Goal: Share content: Share content

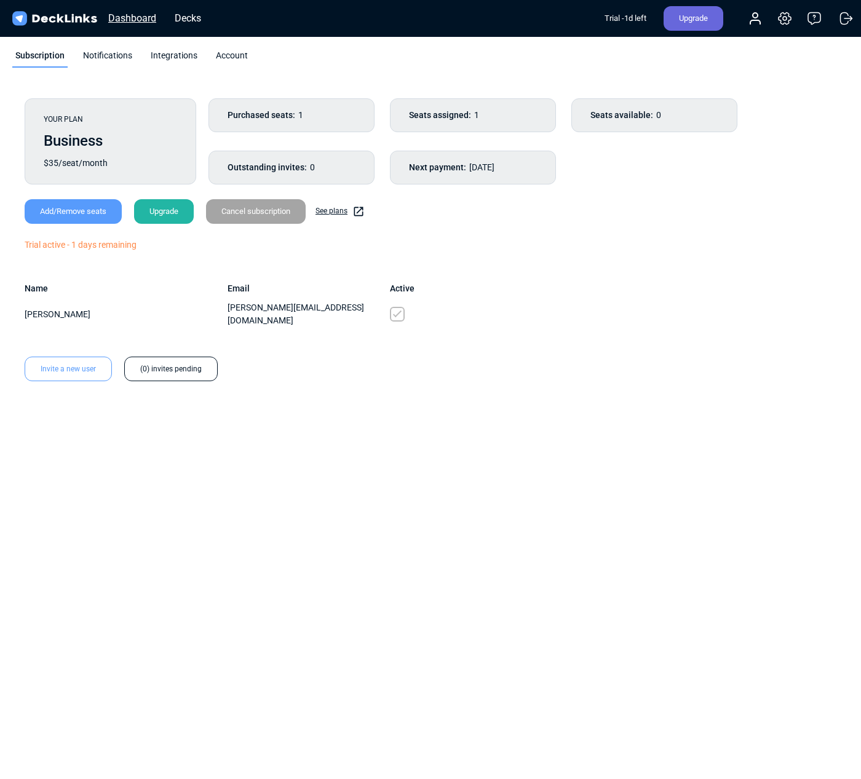
click at [141, 14] on div "Dashboard" at bounding box center [132, 17] width 60 height 15
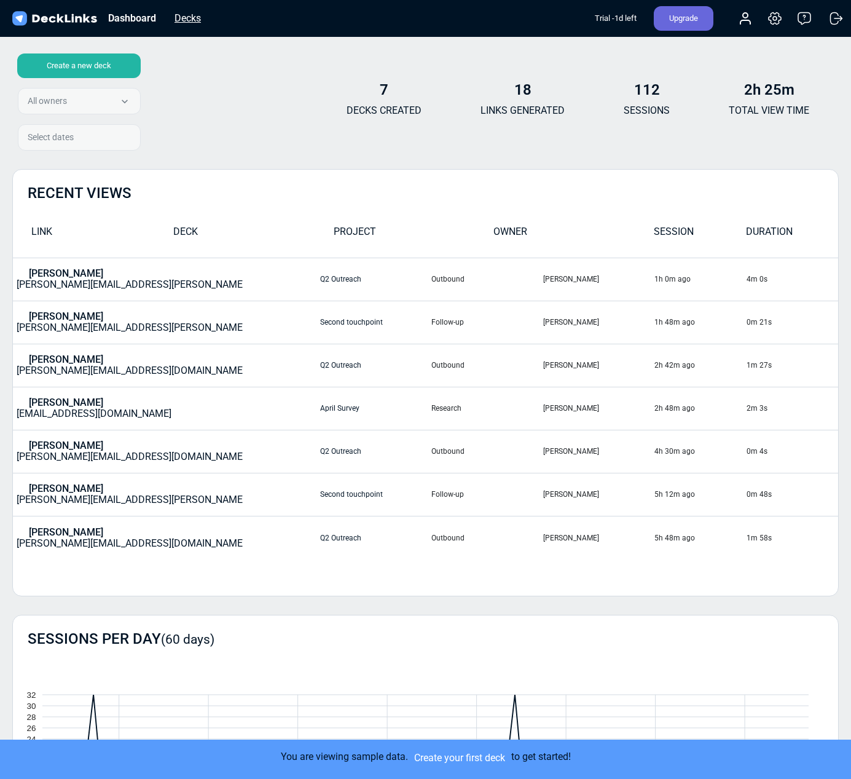
click at [190, 15] on div "Decks" at bounding box center [187, 17] width 39 height 15
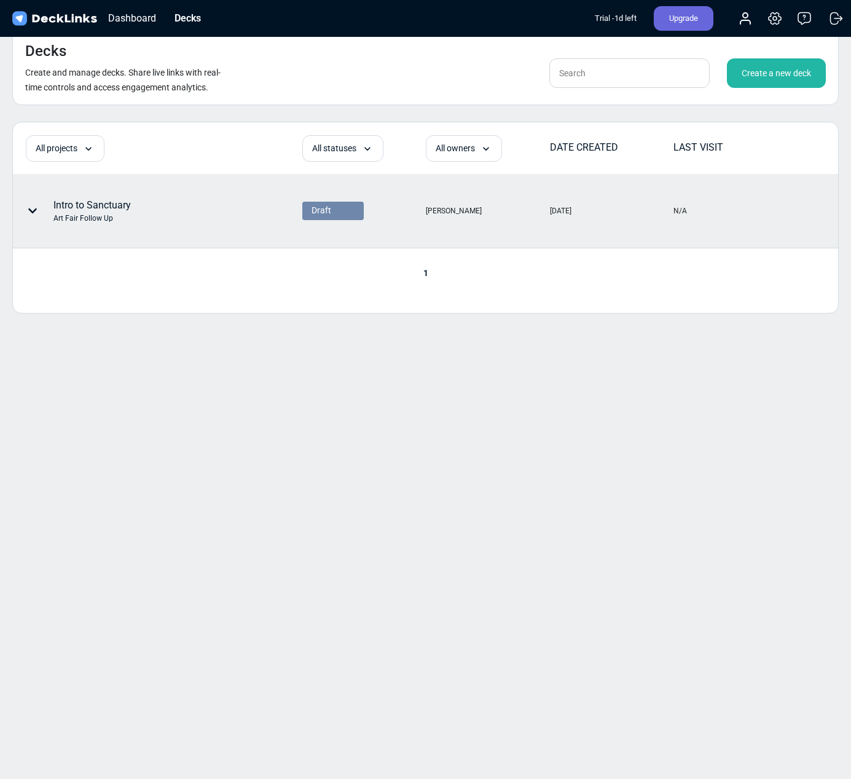
click at [111, 202] on div "Intro to Sanctuary Art Fair Follow Up" at bounding box center [91, 211] width 77 height 26
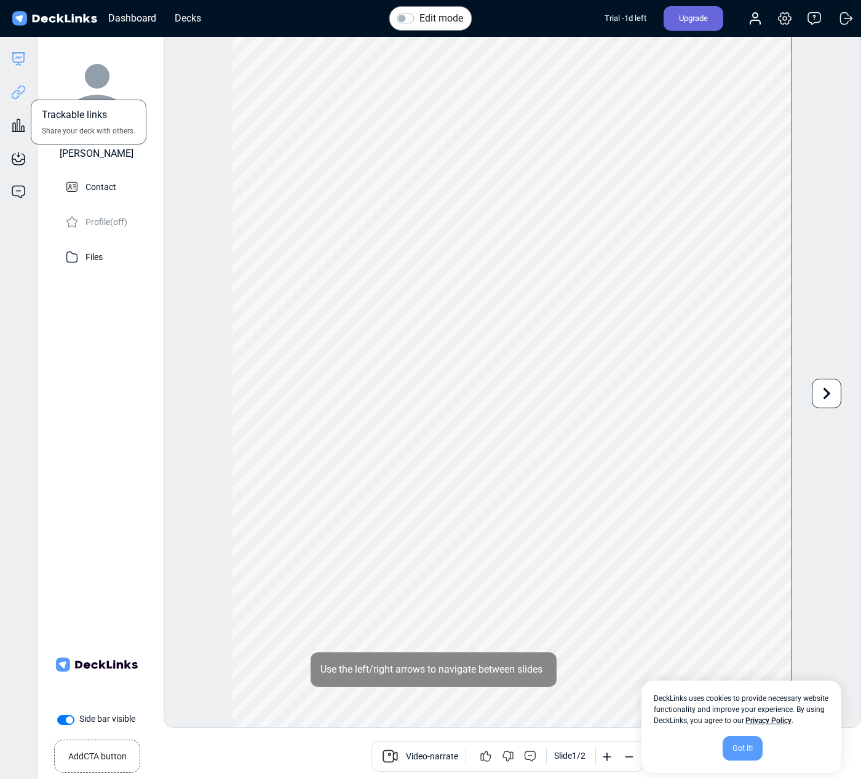
click at [23, 95] on icon at bounding box center [18, 92] width 15 height 15
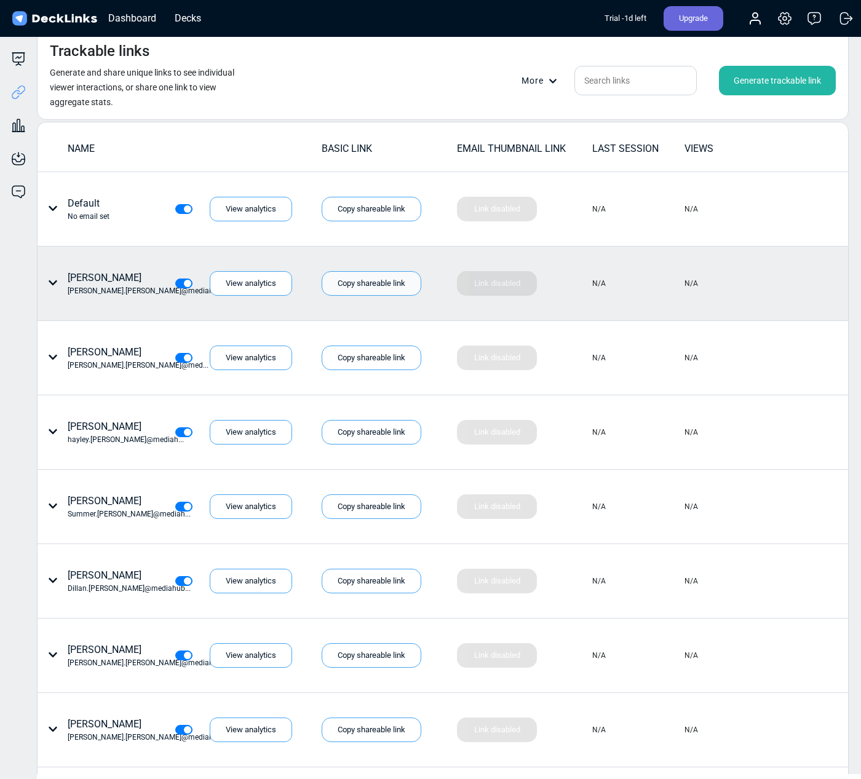
click at [387, 285] on div "Copy shareable link" at bounding box center [372, 283] width 100 height 25
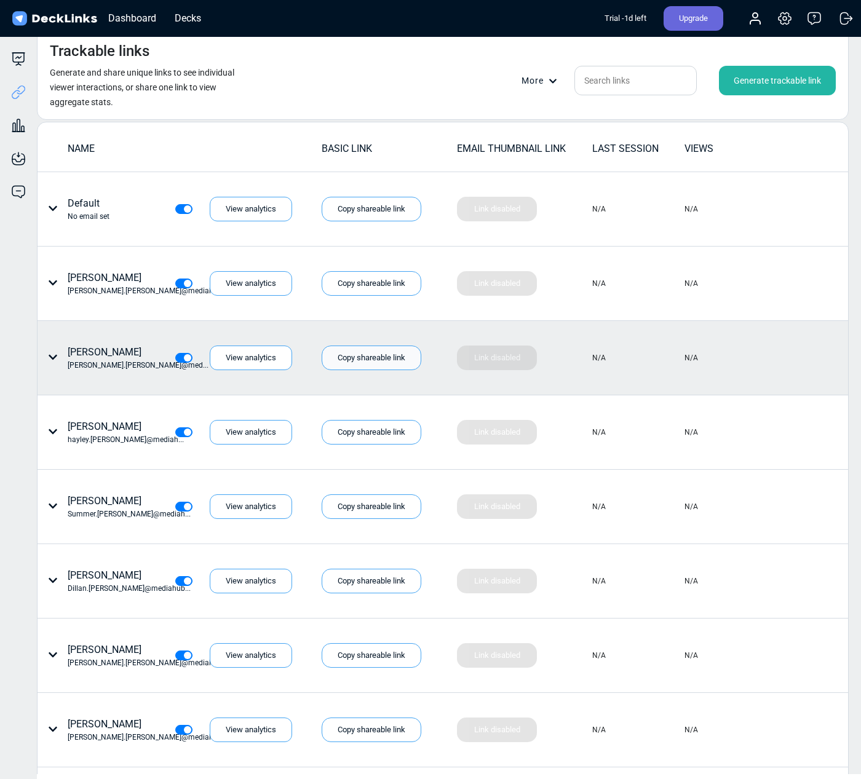
click at [369, 360] on div "Copy shareable link" at bounding box center [372, 357] width 100 height 25
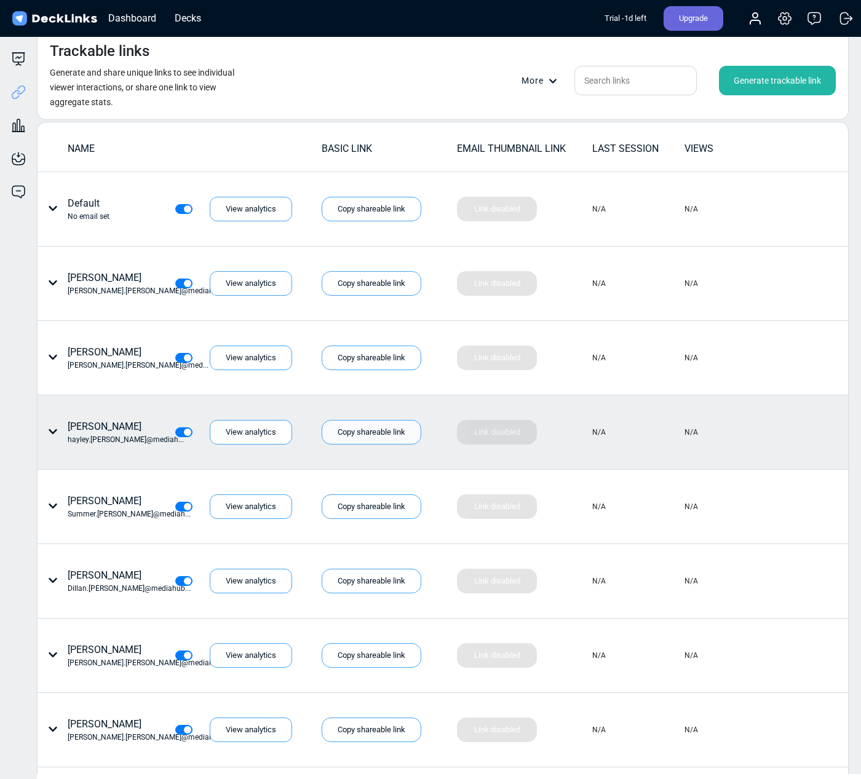
click at [393, 430] on div "Copy shareable link" at bounding box center [372, 432] width 100 height 25
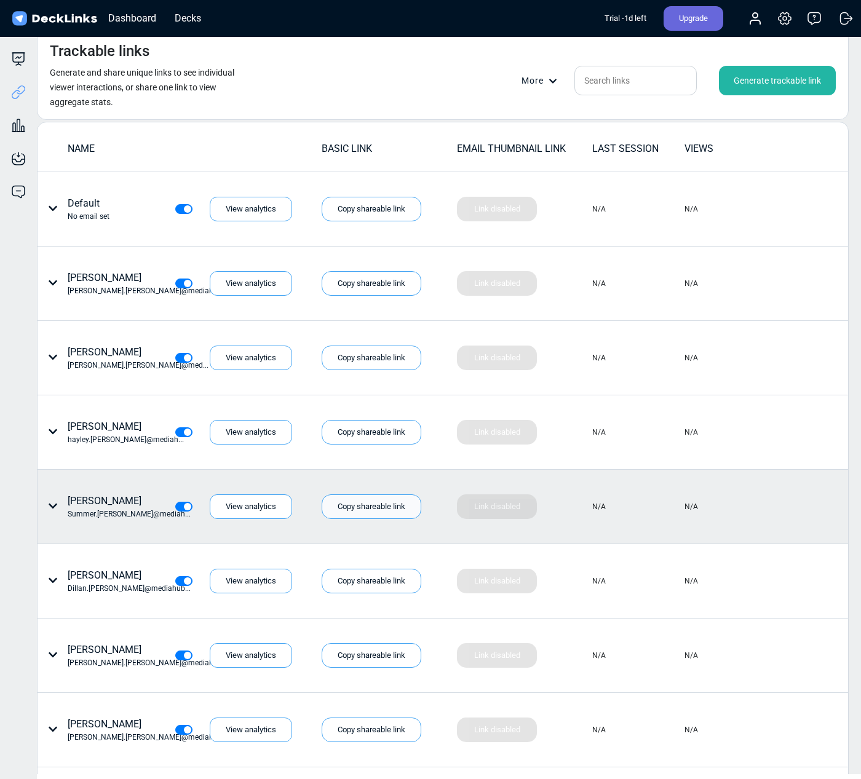
click at [363, 505] on div "Copy shareable link" at bounding box center [372, 506] width 100 height 25
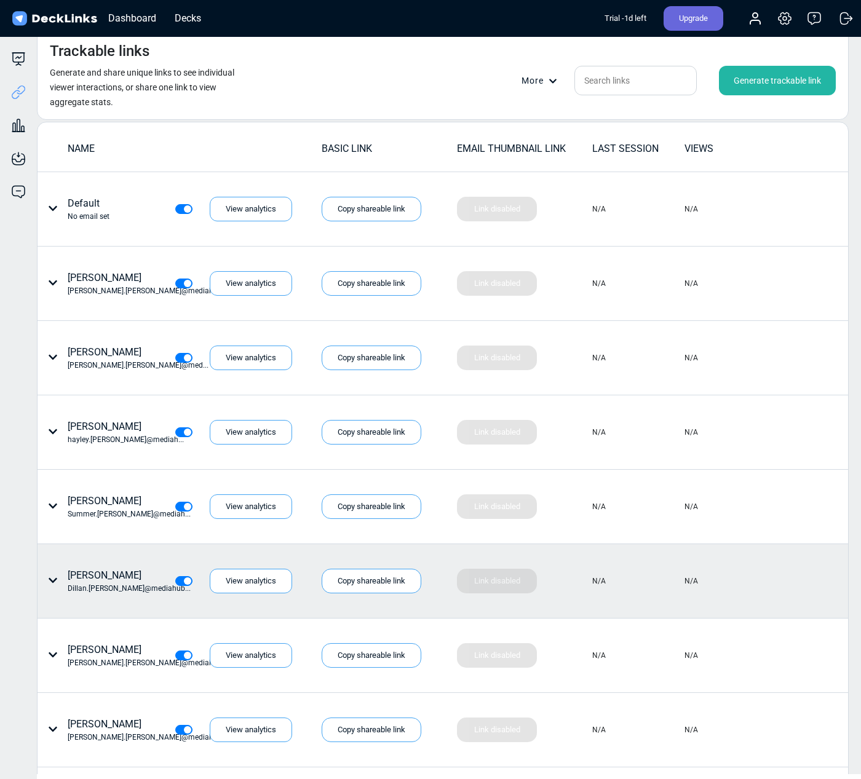
scroll to position [20, 0]
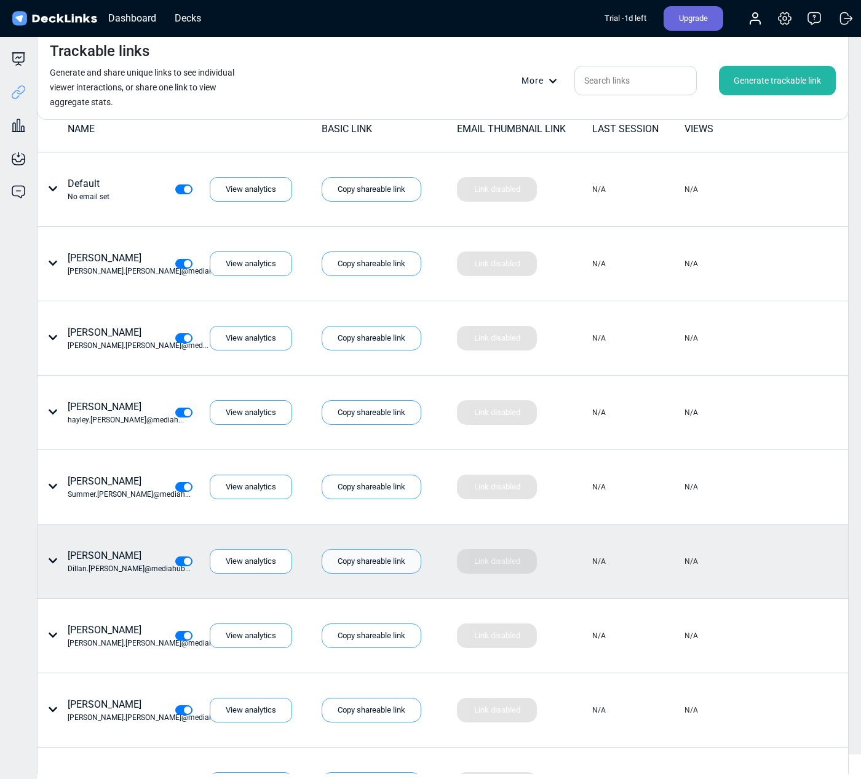
click at [389, 556] on div "Copy shareable link" at bounding box center [372, 561] width 100 height 25
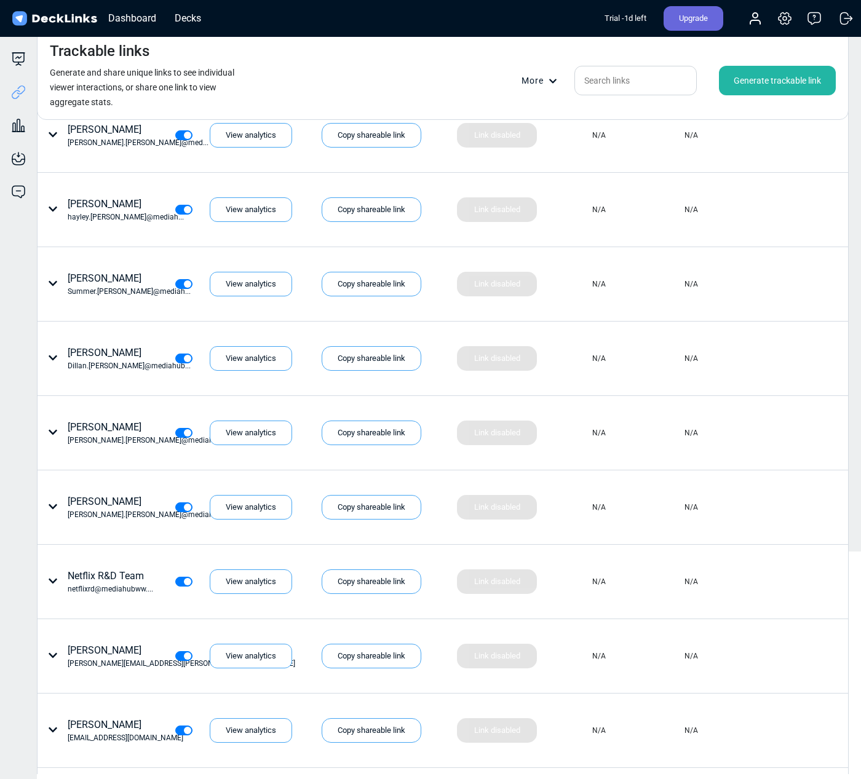
scroll to position [294, 0]
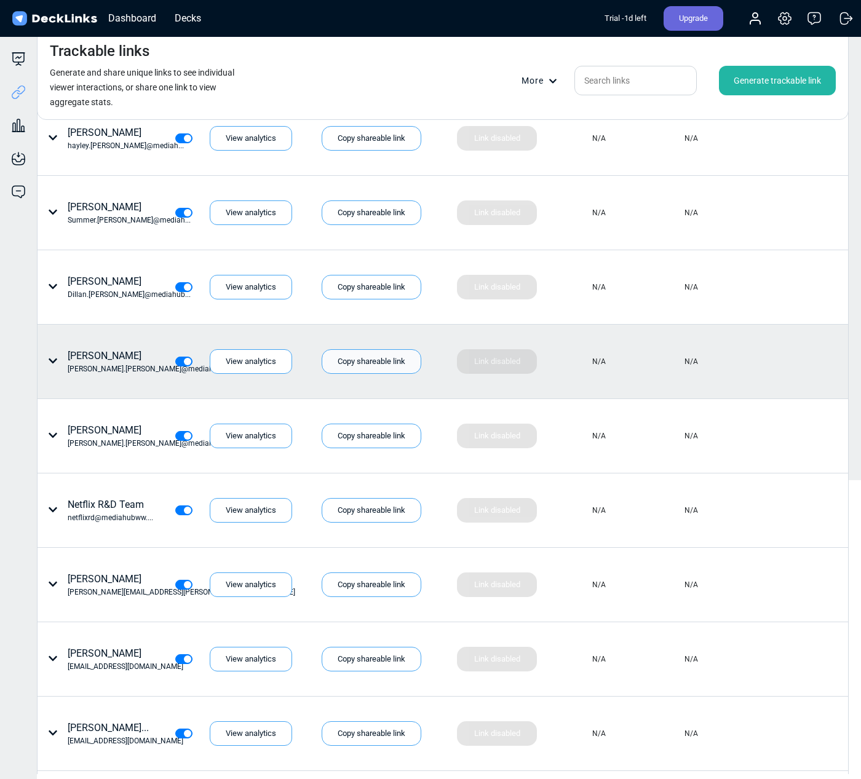
click at [370, 361] on div "Copy shareable link" at bounding box center [372, 361] width 100 height 25
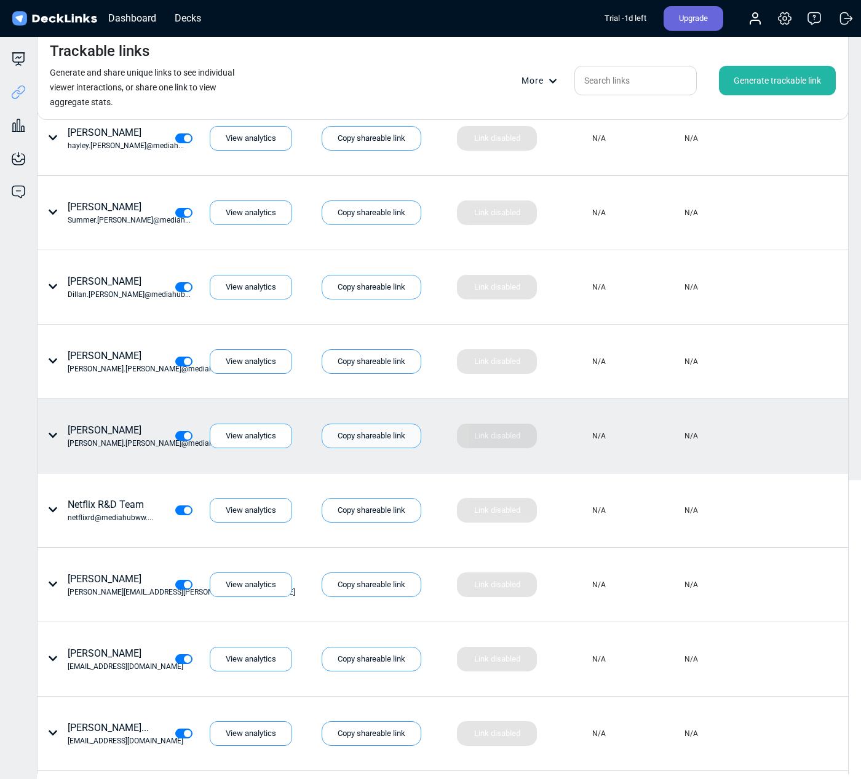
click at [360, 434] on div "Copy shareable link" at bounding box center [372, 436] width 100 height 25
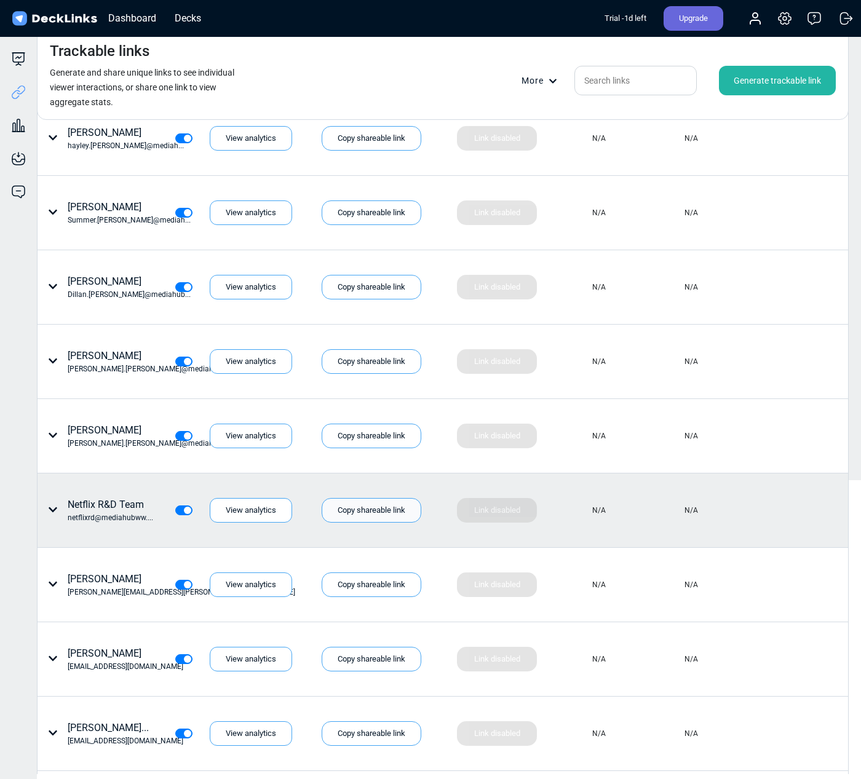
click at [362, 508] on div "Copy shareable link" at bounding box center [372, 510] width 100 height 25
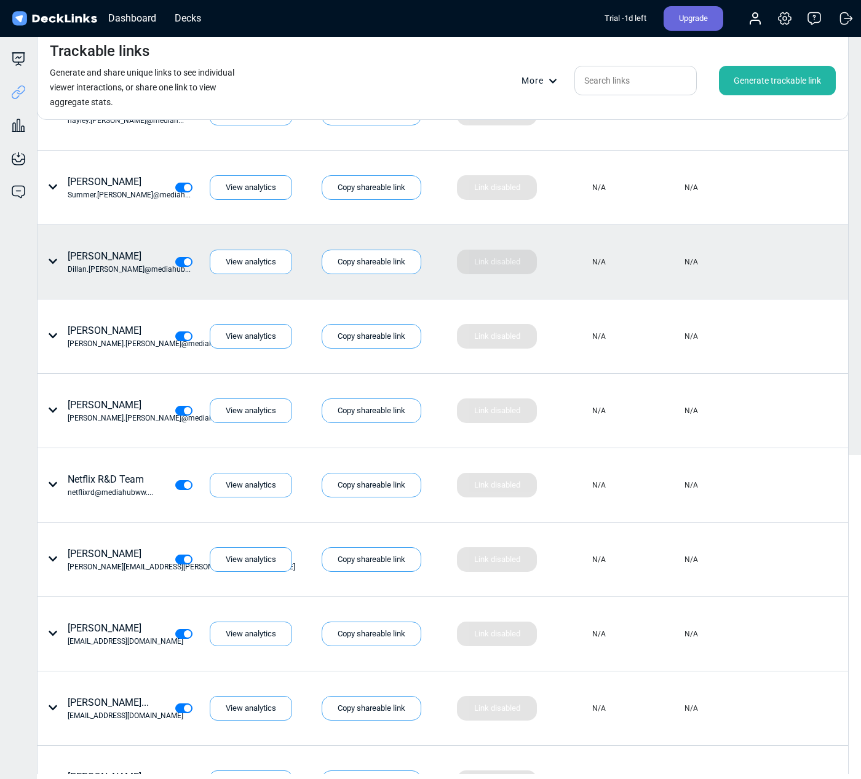
scroll to position [322, 0]
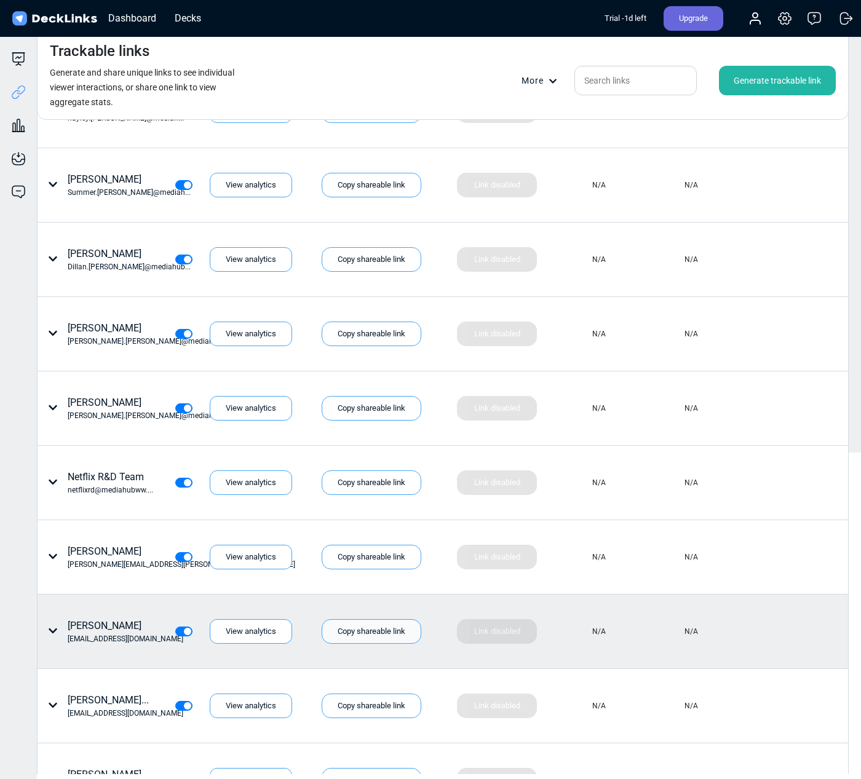
click at [373, 629] on div "Copy shareable link" at bounding box center [372, 631] width 100 height 25
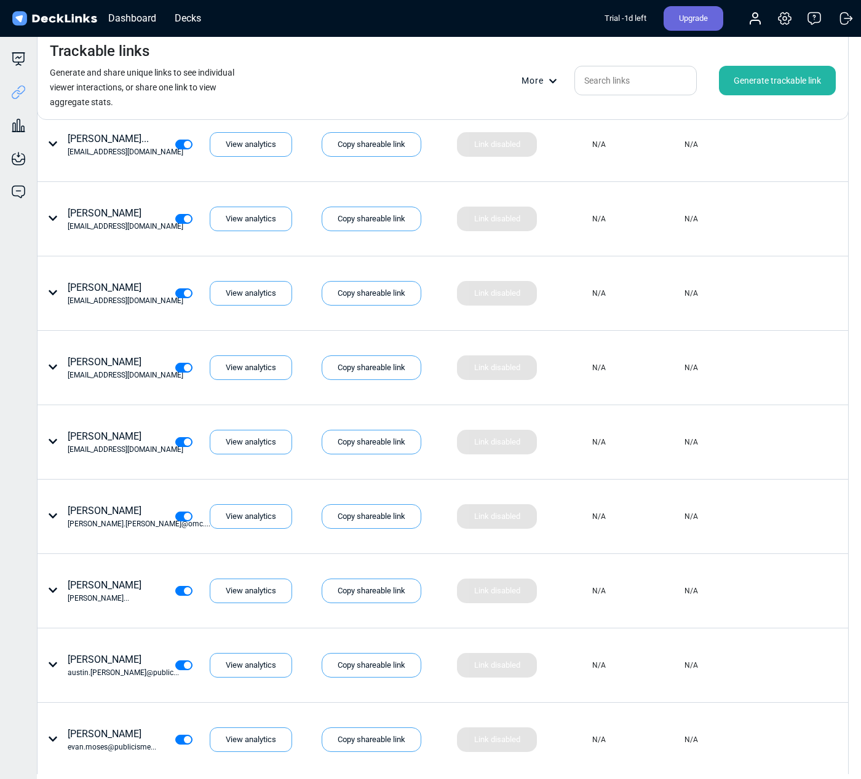
scroll to position [882, 0]
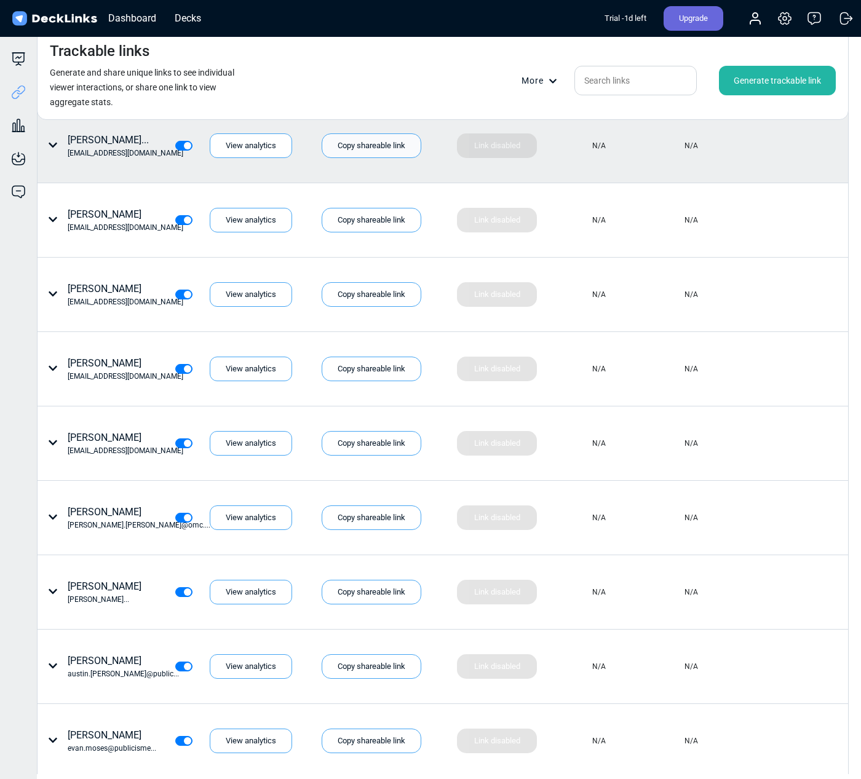
click at [398, 144] on div "Copy shareable link" at bounding box center [372, 145] width 100 height 25
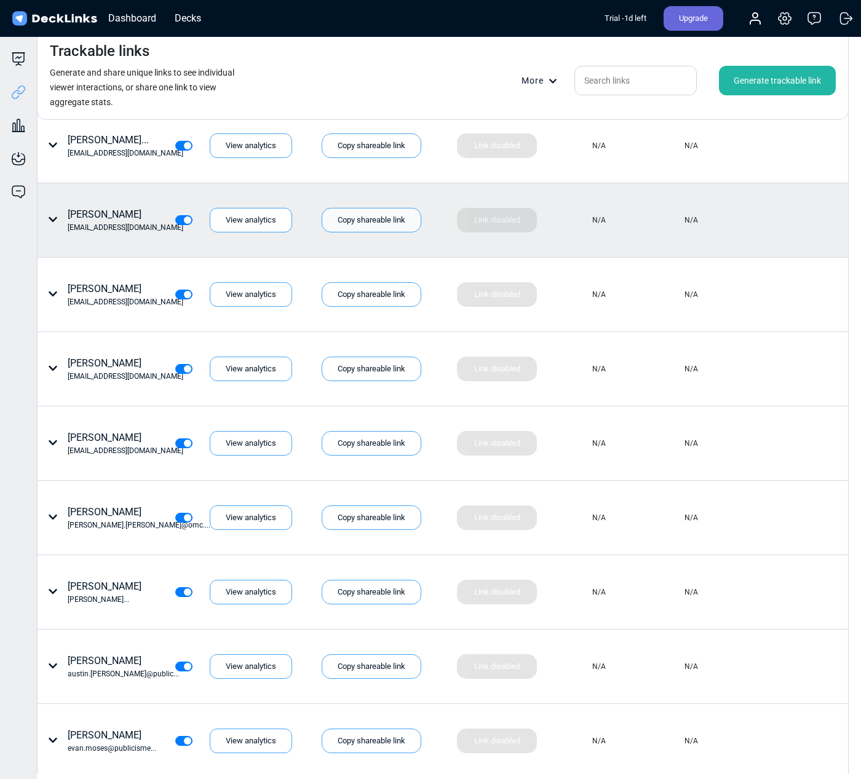
click at [371, 223] on div "Copy shareable link" at bounding box center [372, 220] width 100 height 25
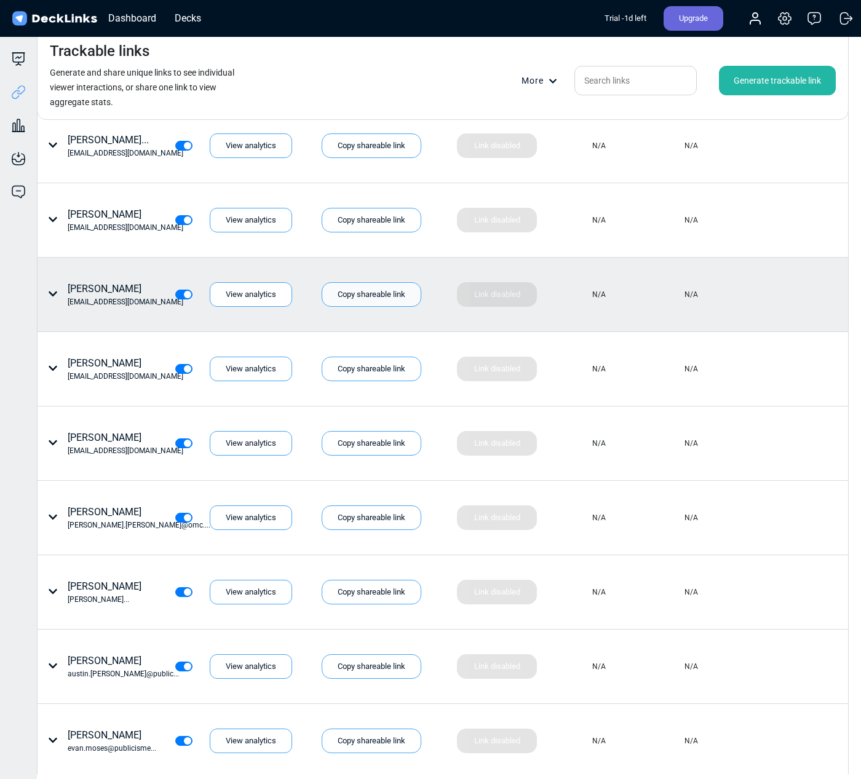
click at [358, 291] on div "Copy shareable link" at bounding box center [372, 294] width 100 height 25
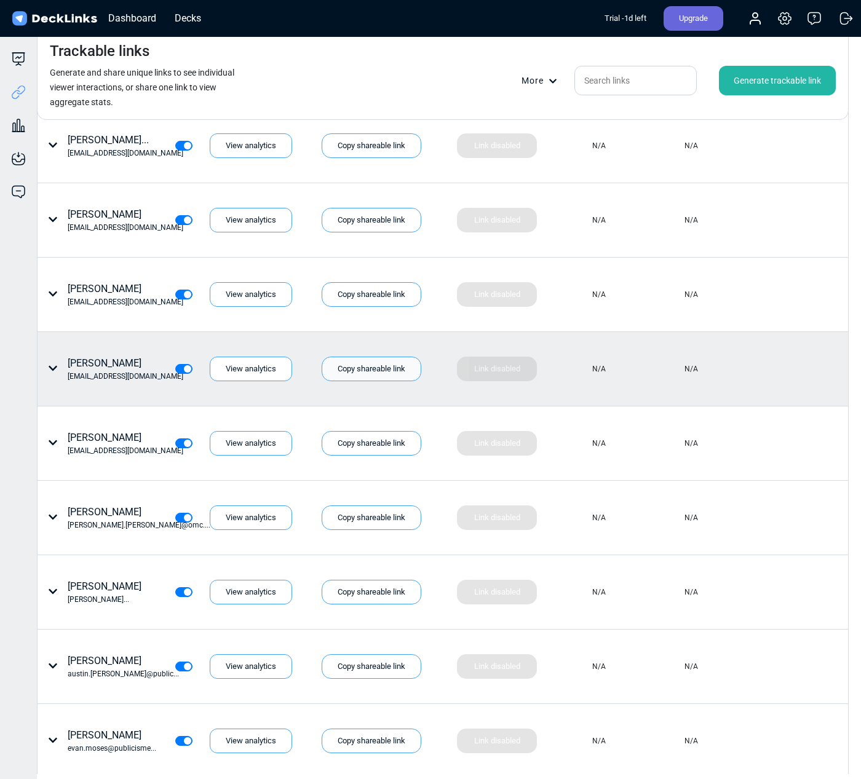
click at [365, 370] on div "Copy shareable link" at bounding box center [372, 369] width 100 height 25
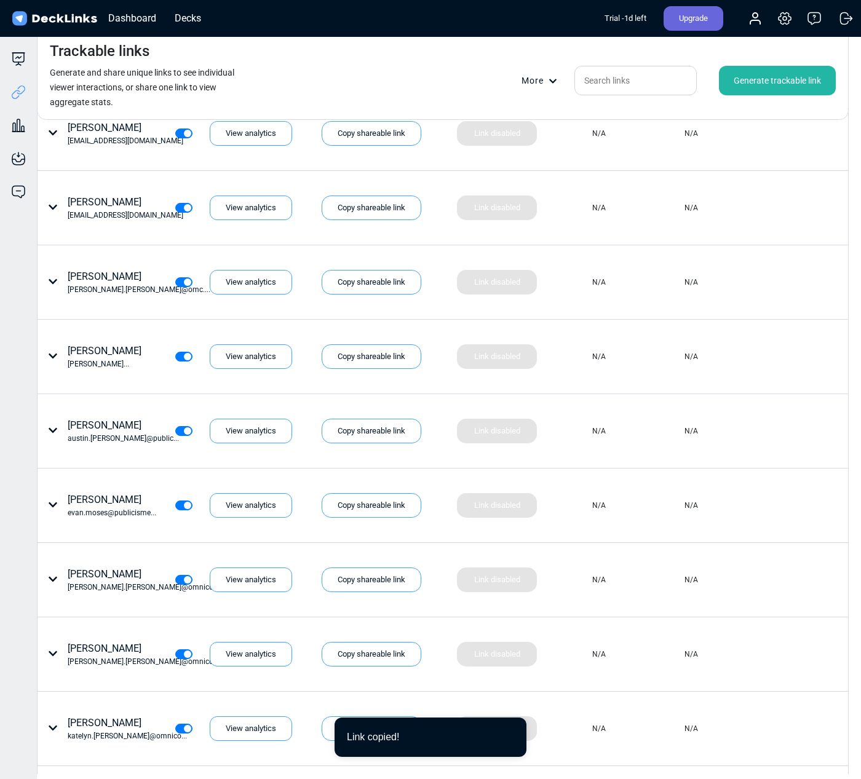
scroll to position [1119, 0]
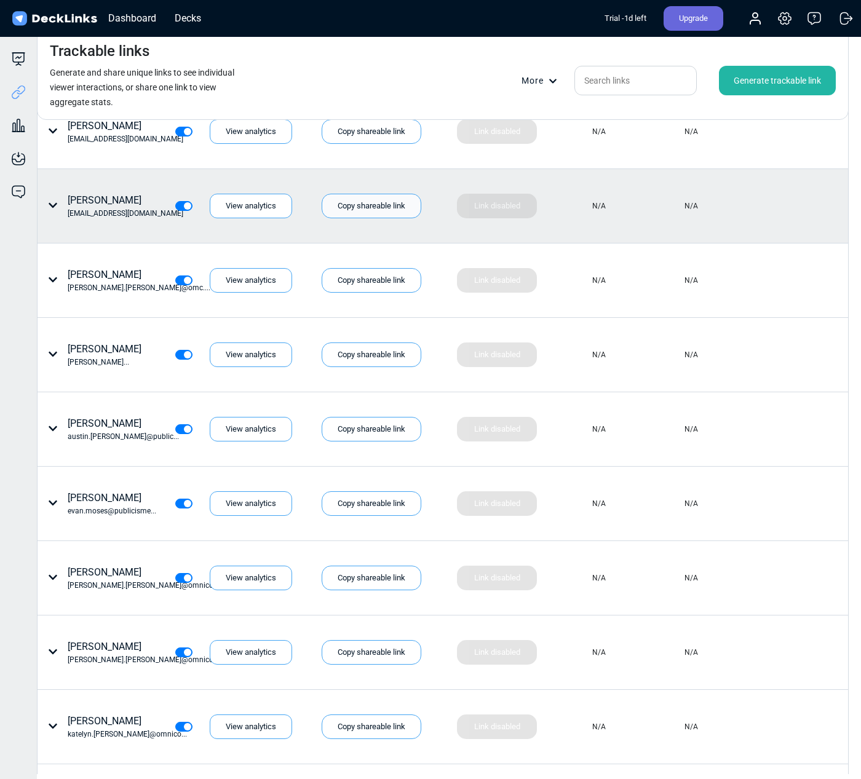
click at [381, 207] on div "Copy shareable link" at bounding box center [372, 206] width 100 height 25
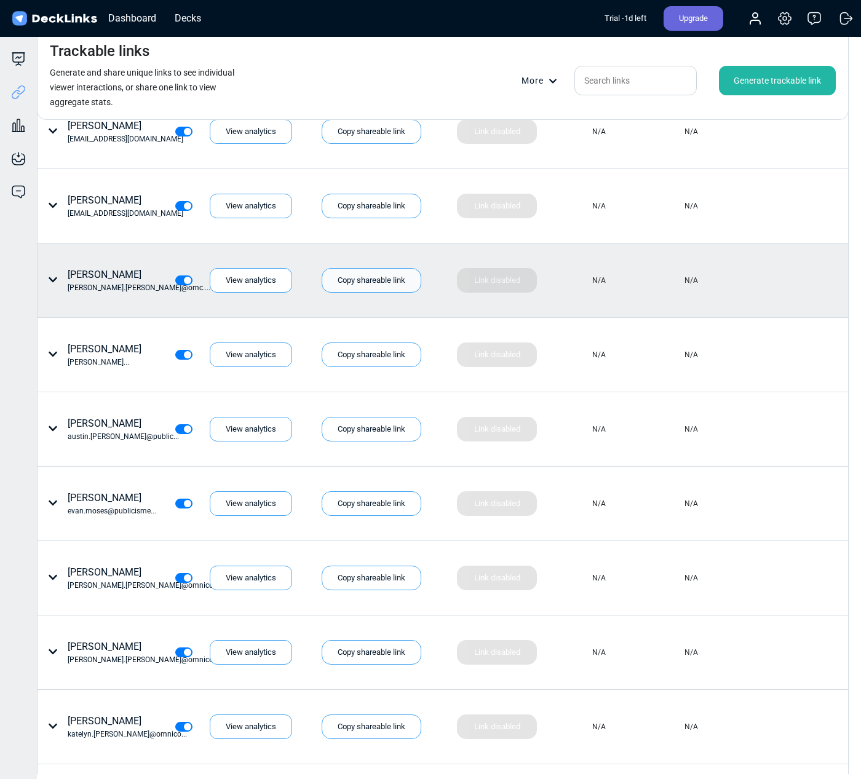
click at [381, 278] on div "Copy shareable link" at bounding box center [372, 280] width 100 height 25
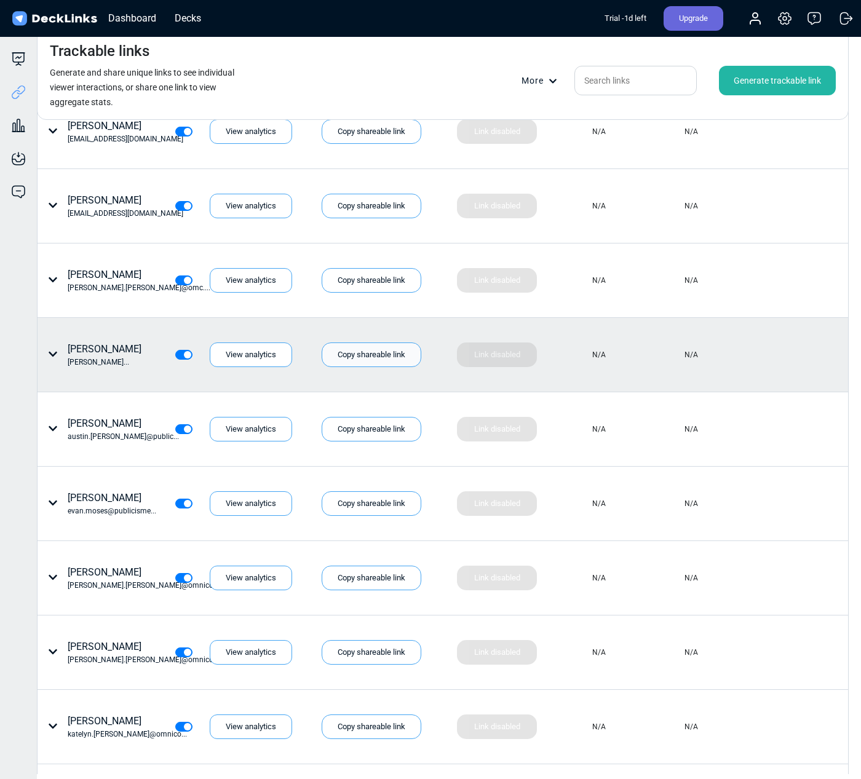
click at [361, 353] on div "Copy shareable link" at bounding box center [372, 354] width 100 height 25
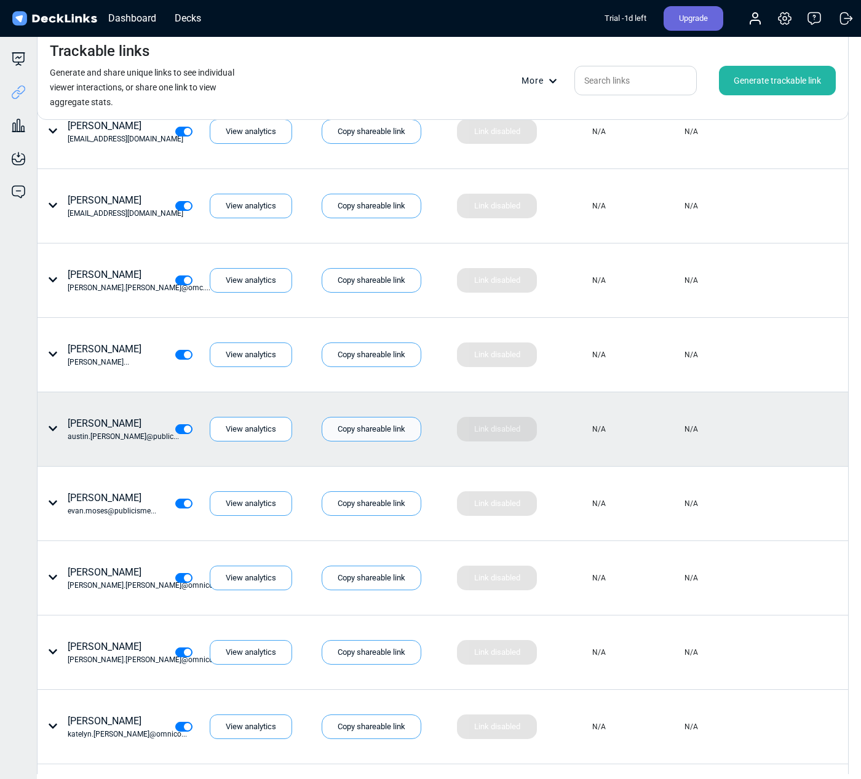
click at [381, 427] on div "Copy shareable link" at bounding box center [372, 429] width 100 height 25
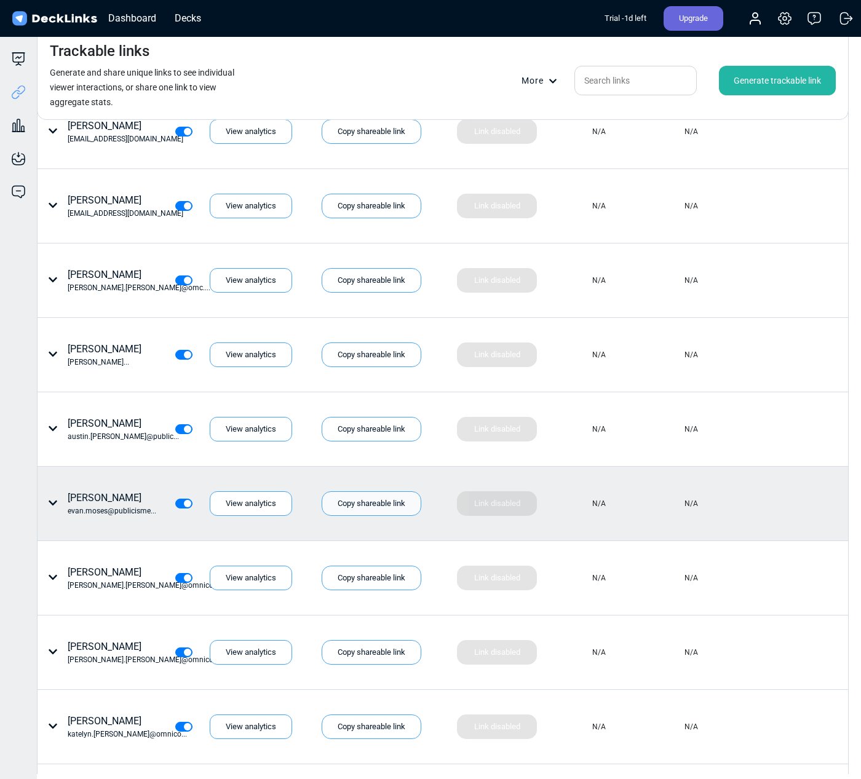
click at [358, 503] on div "Copy shareable link" at bounding box center [372, 503] width 100 height 25
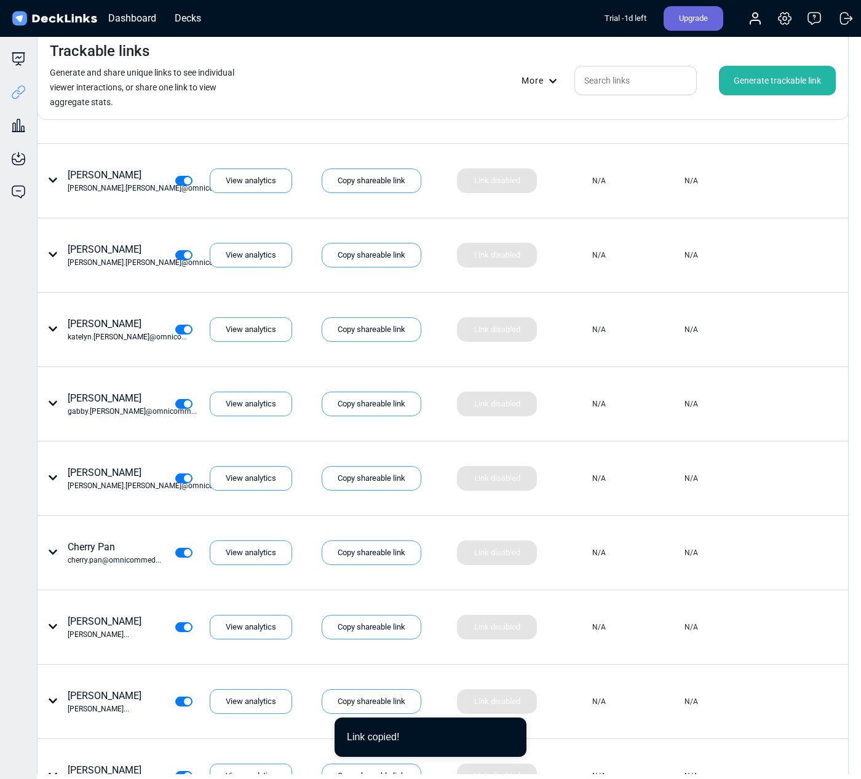
scroll to position [1521, 0]
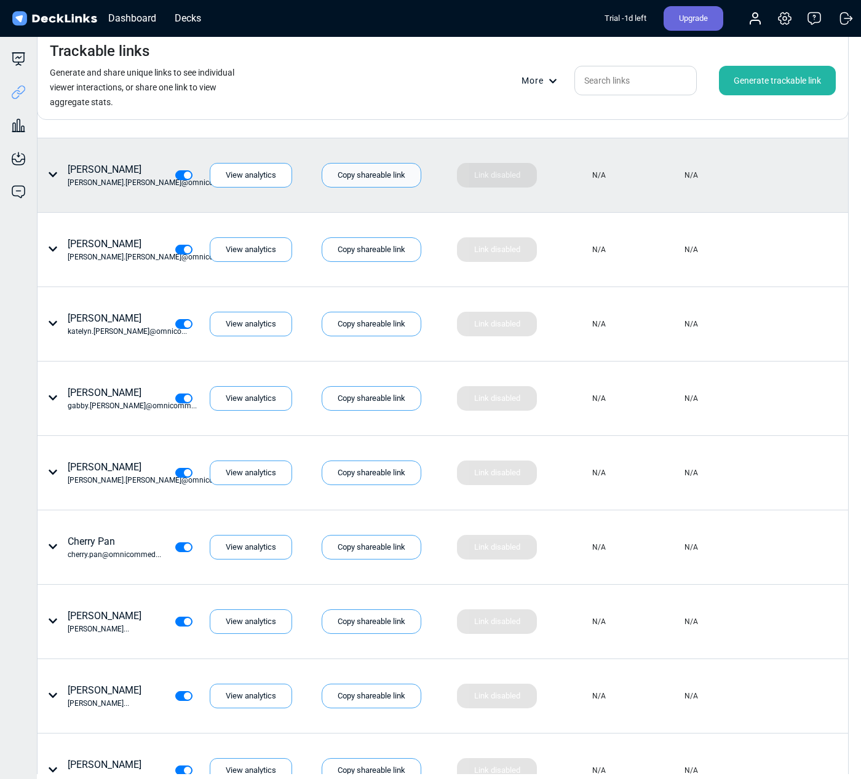
click at [385, 186] on div "Copy shareable link" at bounding box center [372, 175] width 100 height 25
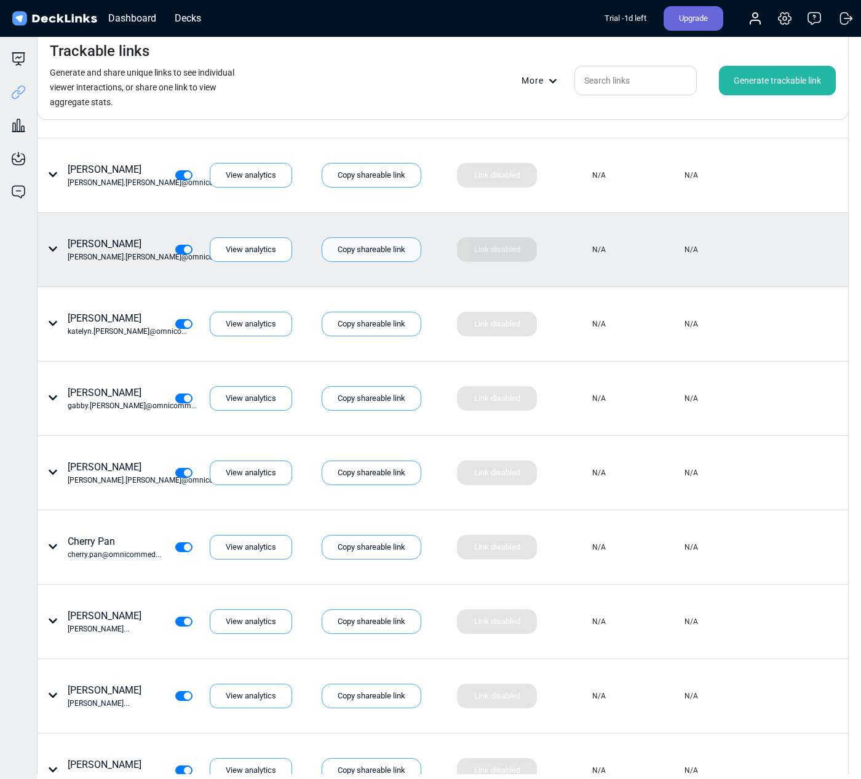
click at [382, 250] on div "Copy shareable link" at bounding box center [372, 249] width 100 height 25
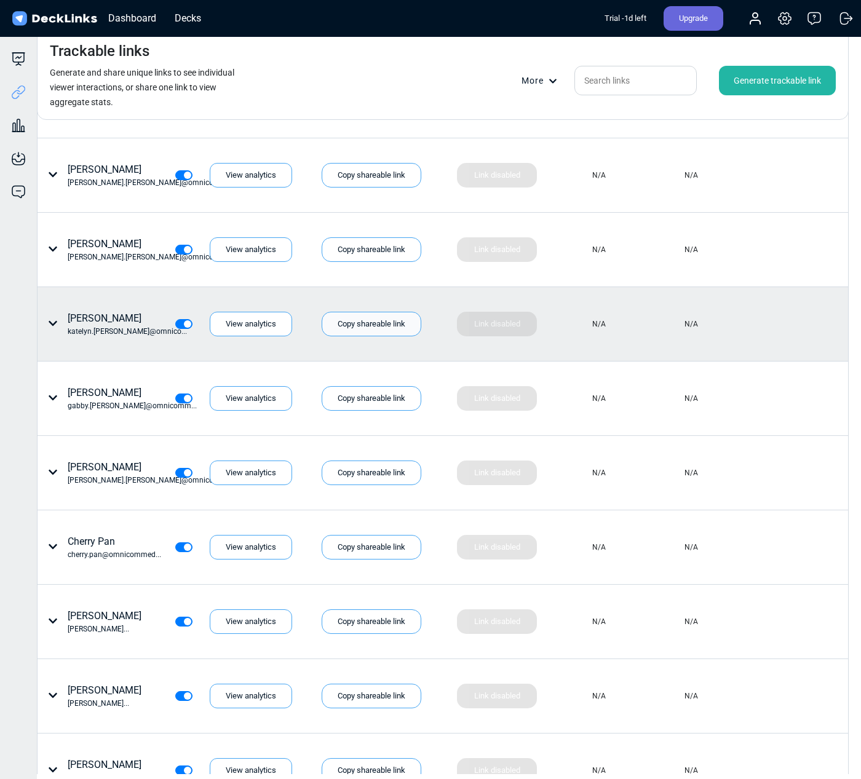
click at [364, 325] on div "Copy shareable link" at bounding box center [372, 324] width 100 height 25
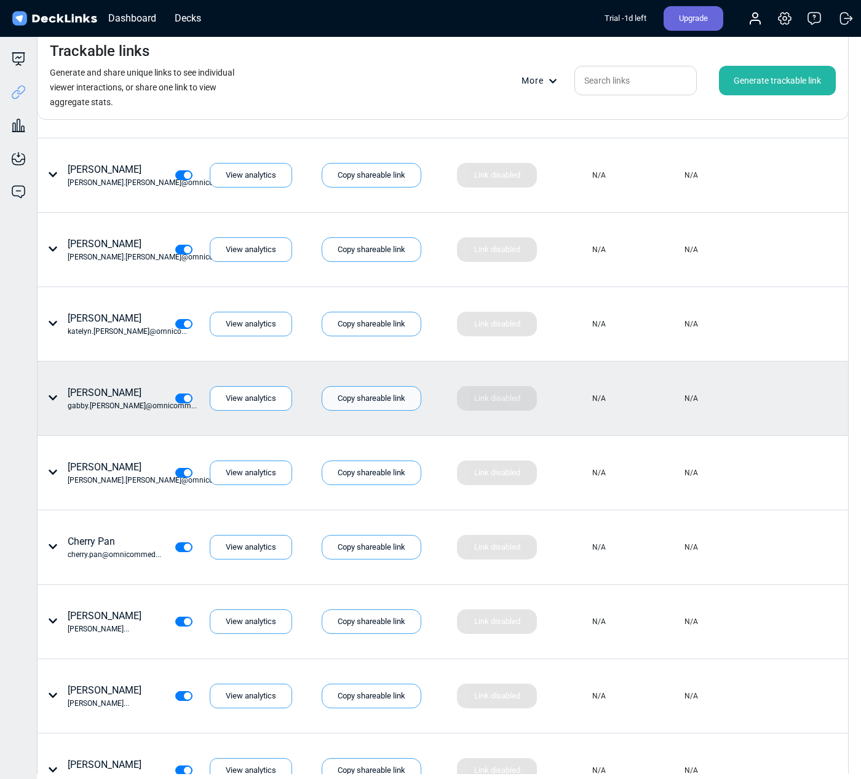
click at [381, 396] on div "Copy shareable link" at bounding box center [372, 398] width 100 height 25
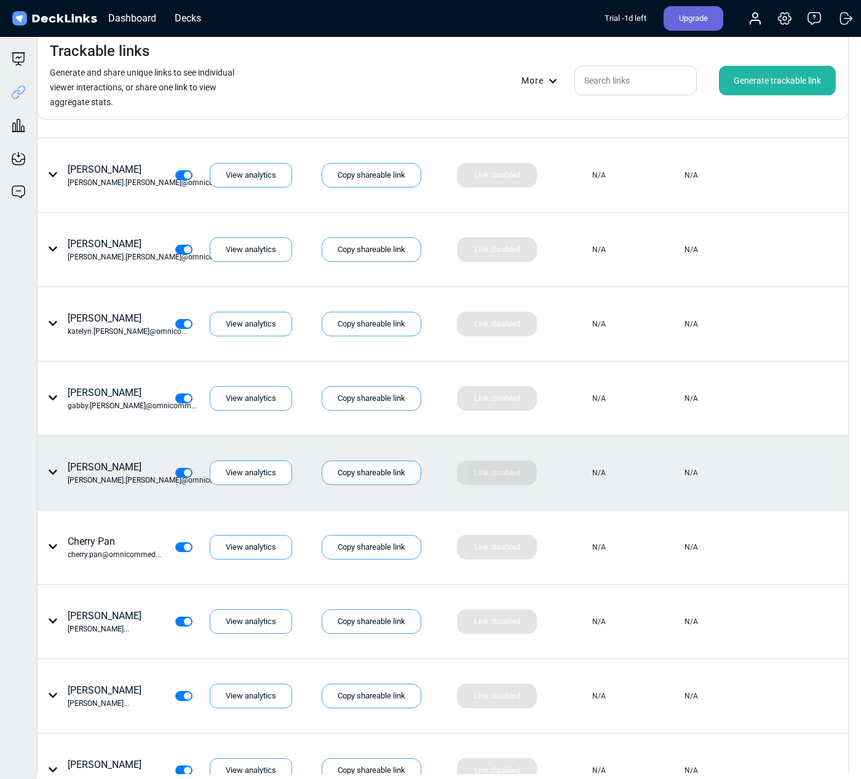
click at [364, 470] on div "Copy shareable link" at bounding box center [372, 472] width 100 height 25
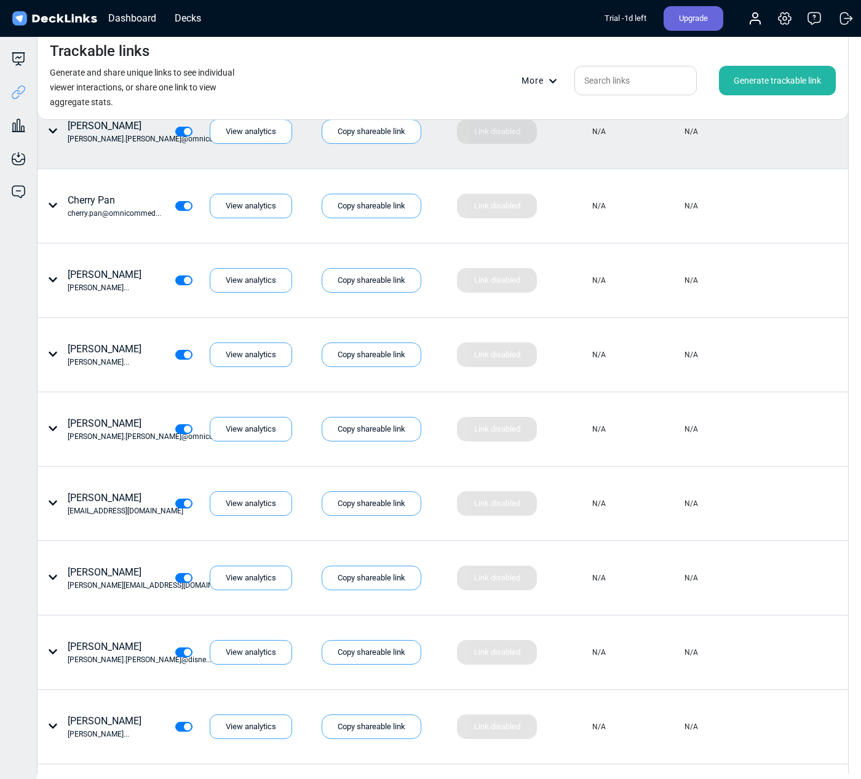
scroll to position [1897, 0]
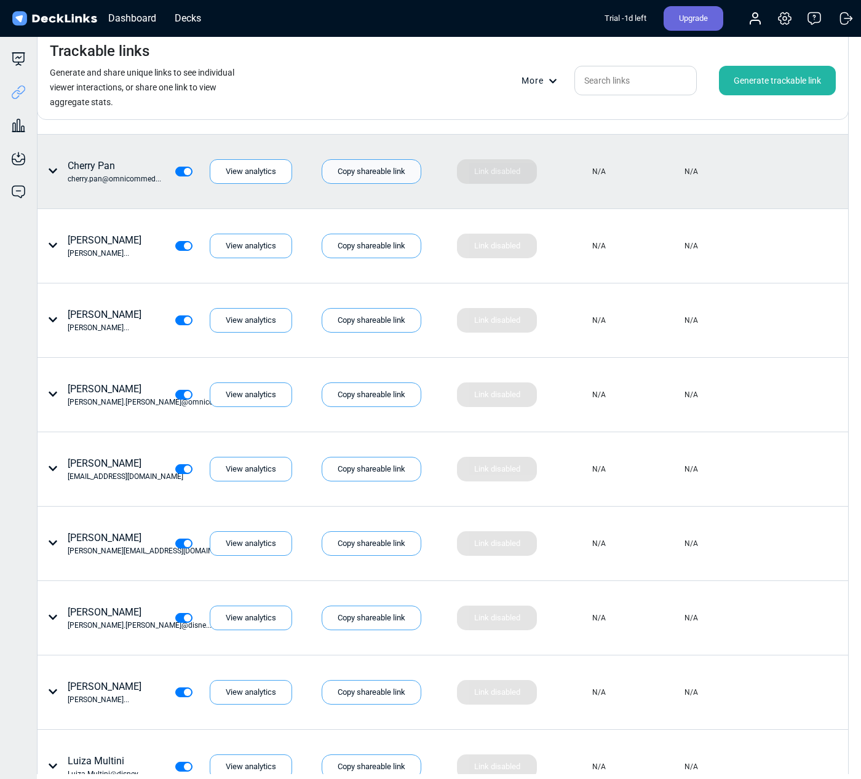
click at [376, 172] on div "Copy shareable link" at bounding box center [372, 171] width 100 height 25
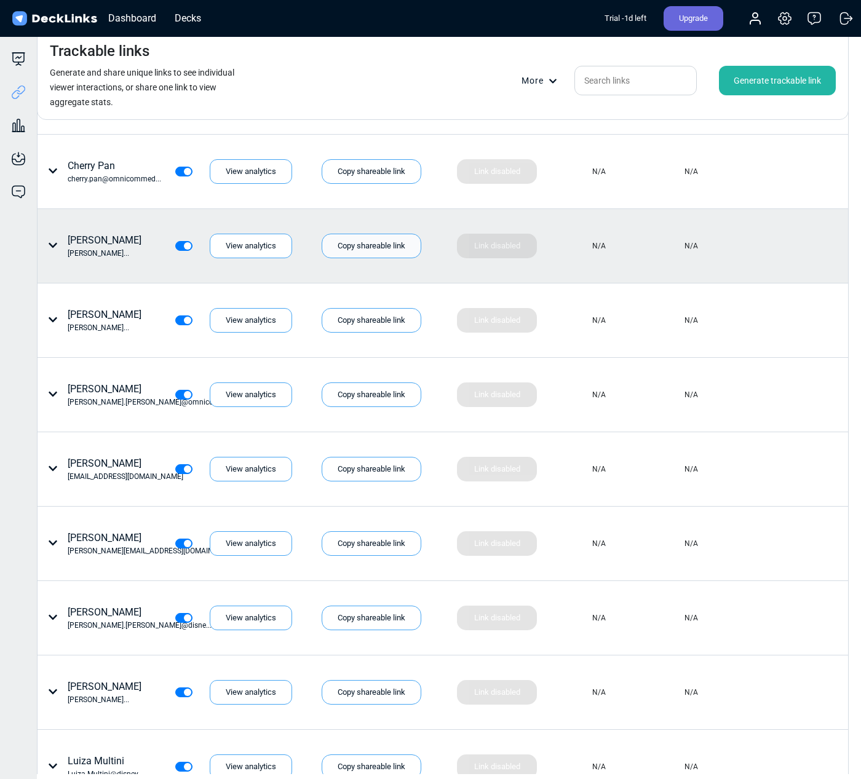
click at [357, 246] on div "Copy shareable link" at bounding box center [372, 246] width 100 height 25
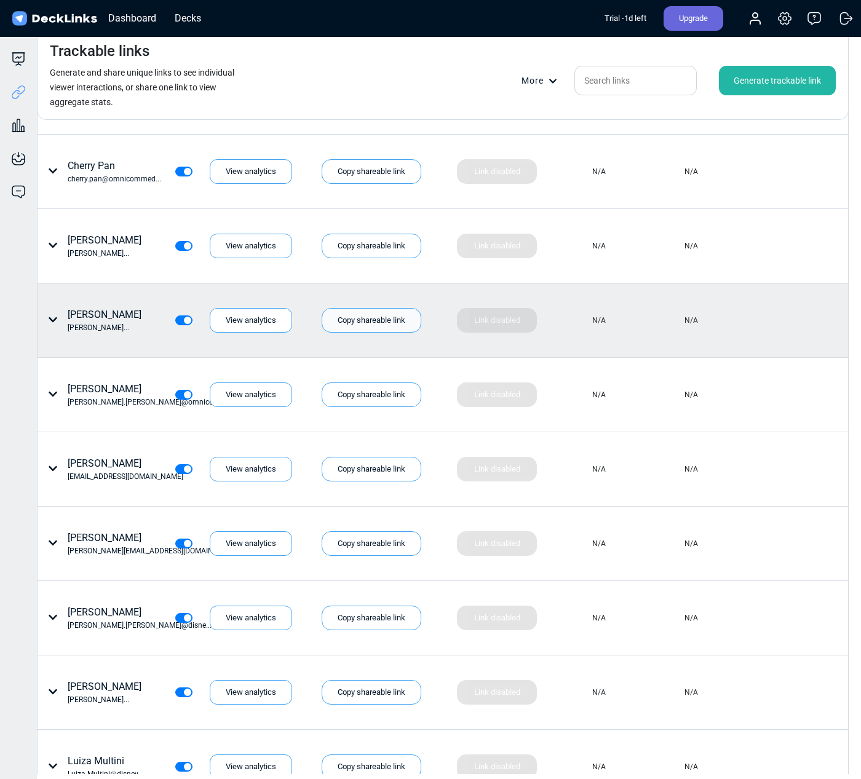
click at [374, 317] on div "Copy shareable link" at bounding box center [372, 320] width 100 height 25
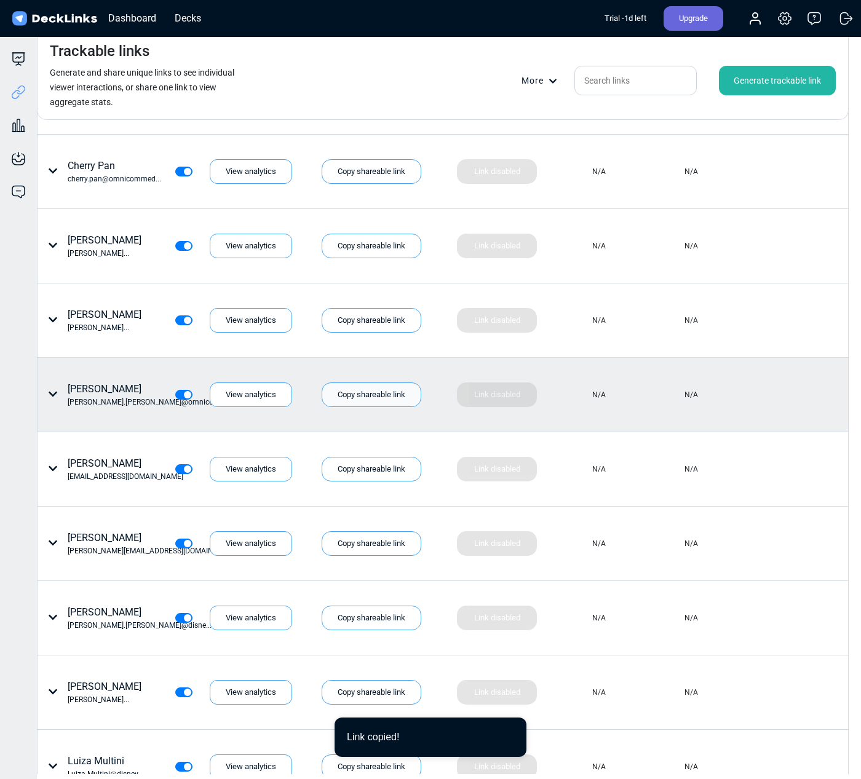
click at [362, 392] on div "Copy shareable link" at bounding box center [372, 394] width 100 height 25
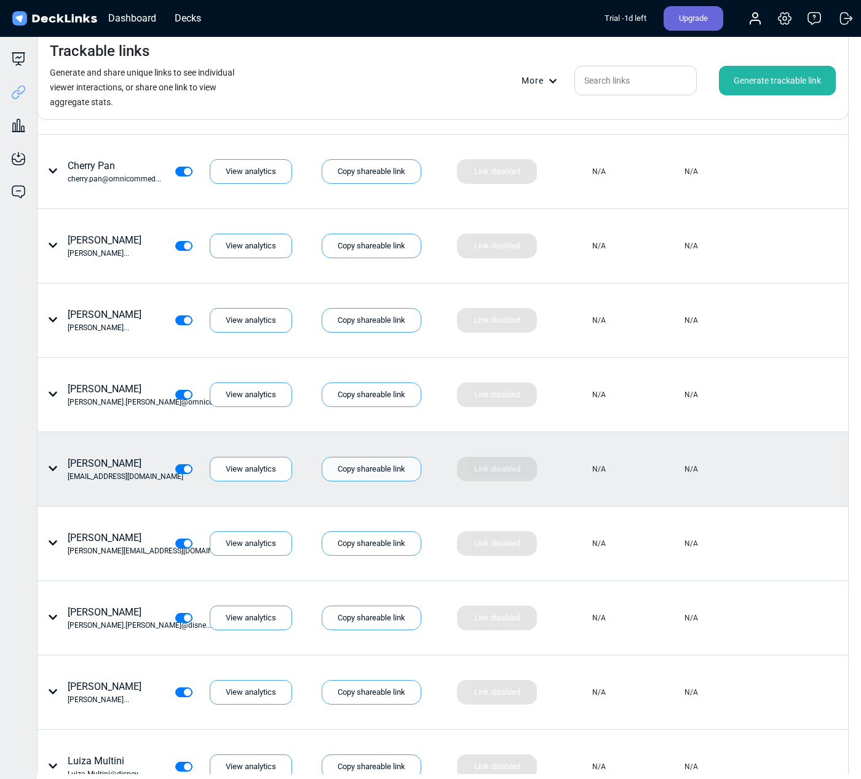
click at [361, 470] on div "Copy shareable link" at bounding box center [372, 469] width 100 height 25
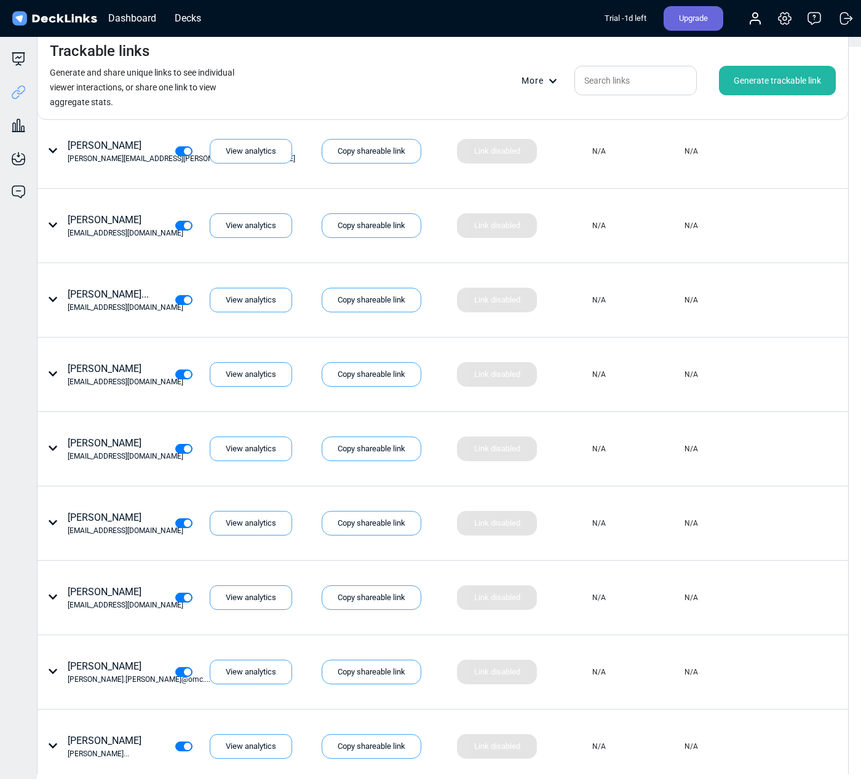
scroll to position [513, 0]
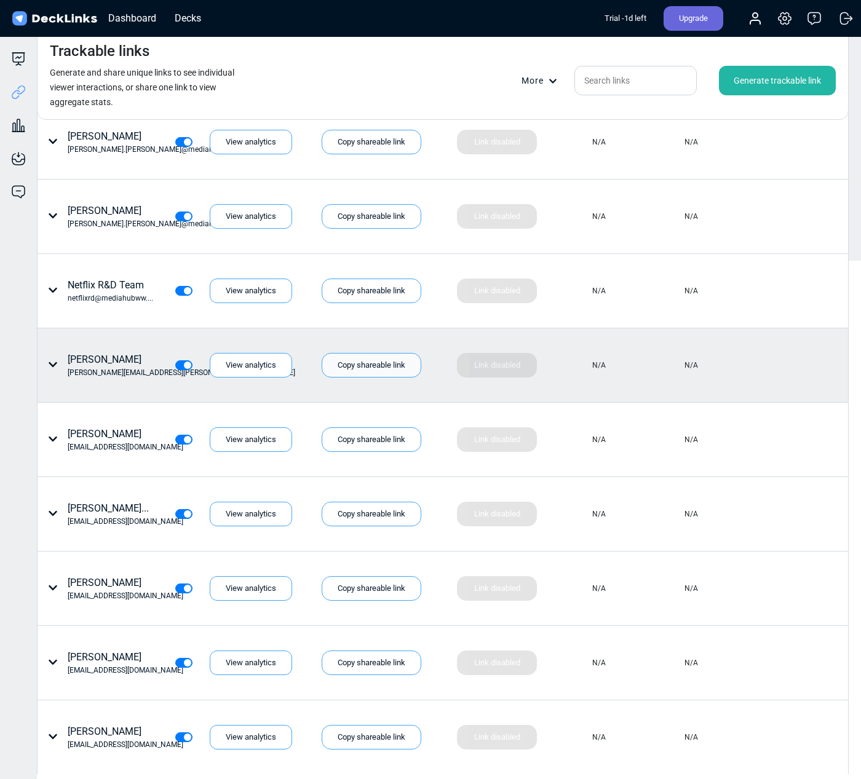
click at [372, 366] on div "Copy shareable link" at bounding box center [372, 365] width 100 height 25
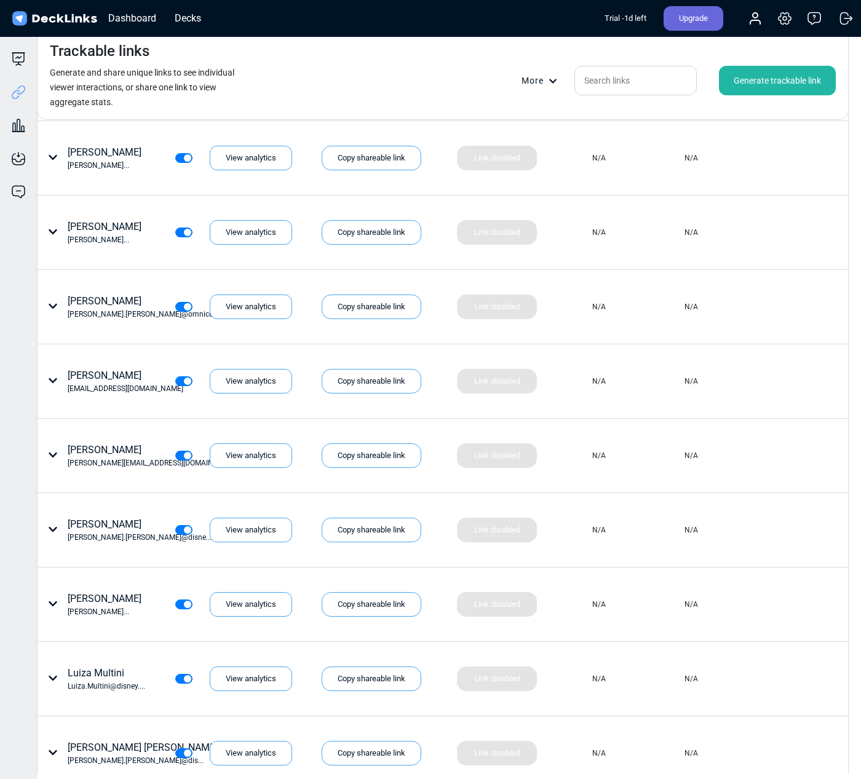
scroll to position [2000, 0]
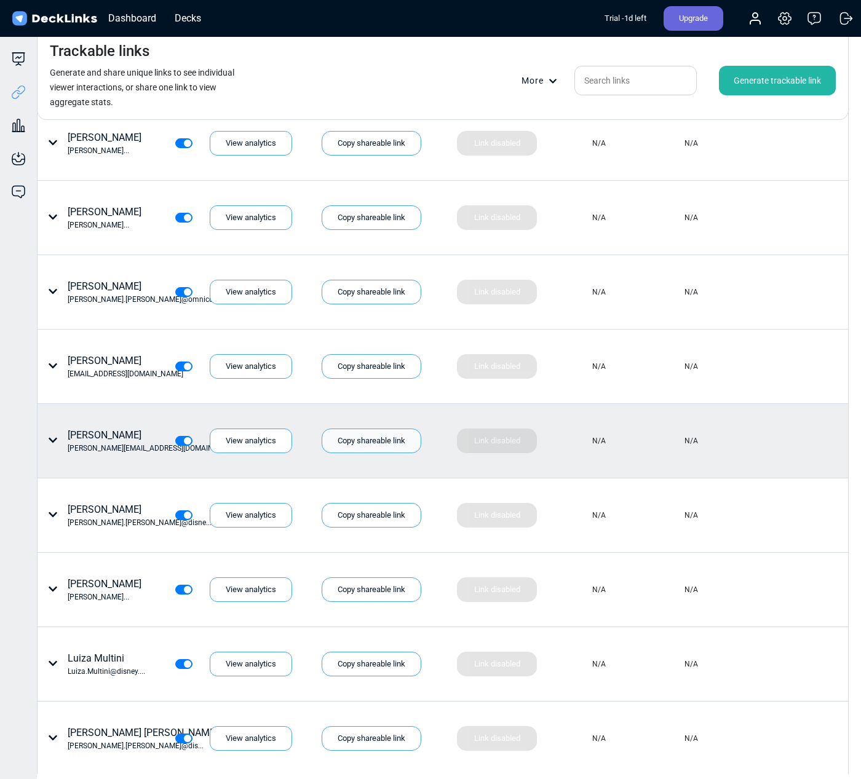
click at [377, 444] on div "Copy shareable link" at bounding box center [372, 440] width 100 height 25
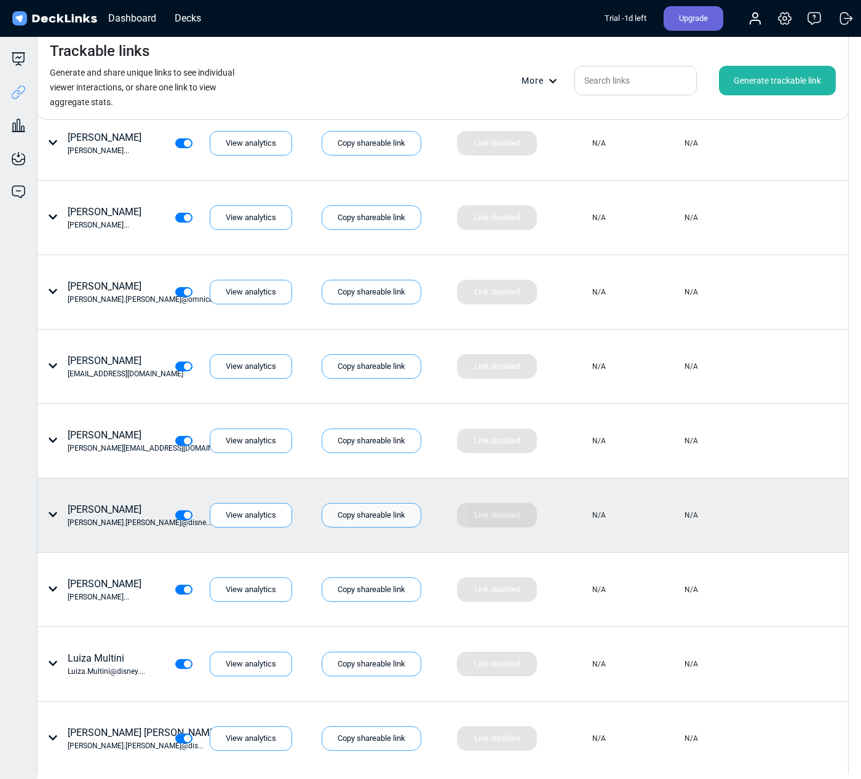
click at [362, 516] on div "Copy shareable link" at bounding box center [372, 515] width 100 height 25
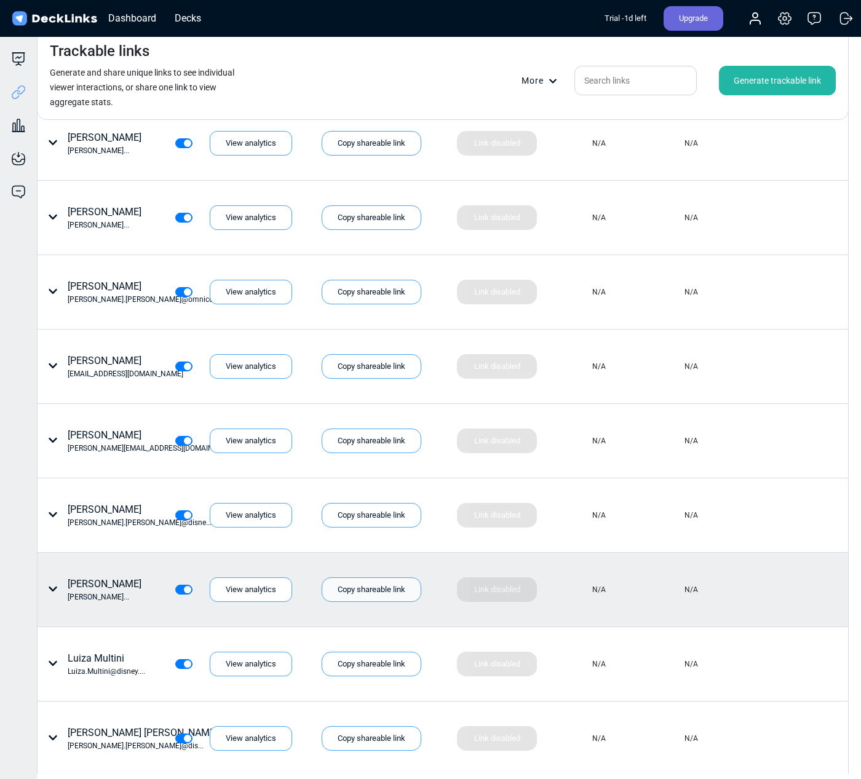
click at [375, 590] on div "Copy shareable link" at bounding box center [372, 589] width 100 height 25
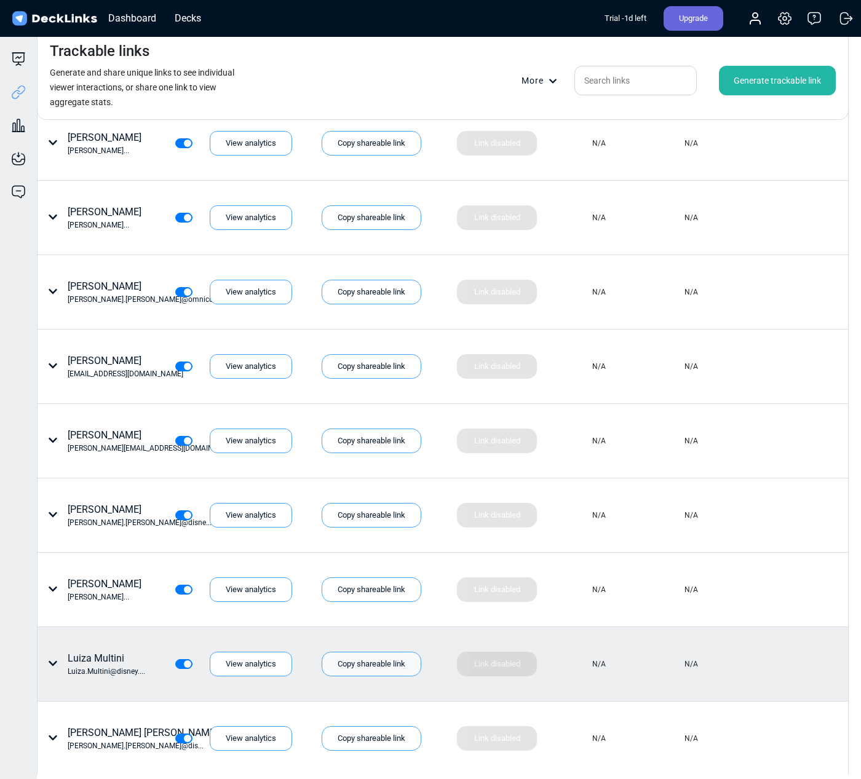
click at [384, 663] on div "Copy shareable link" at bounding box center [372, 664] width 100 height 25
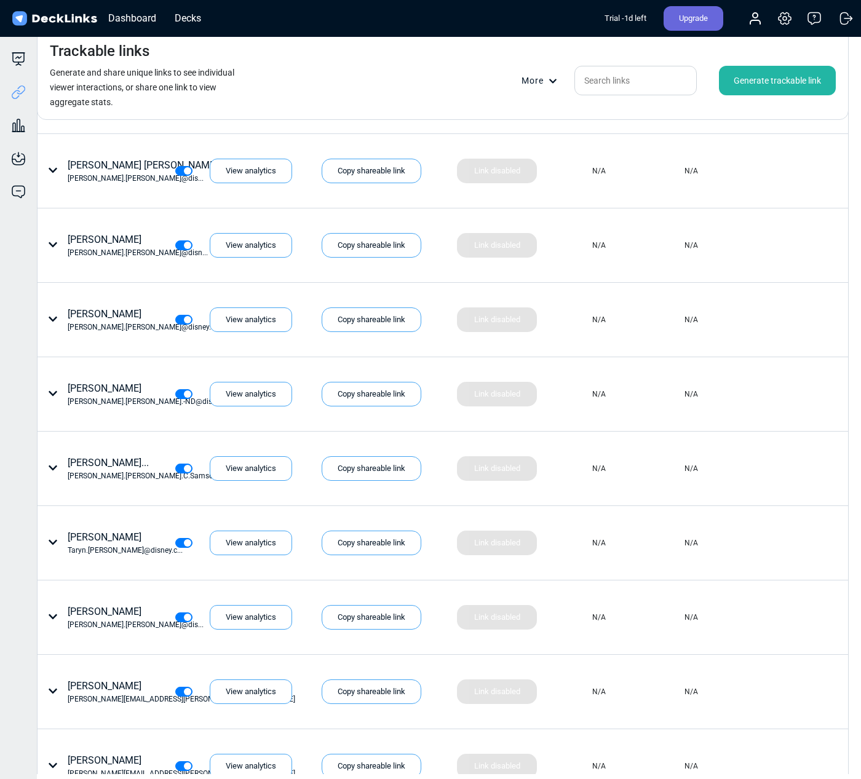
scroll to position [2568, 0]
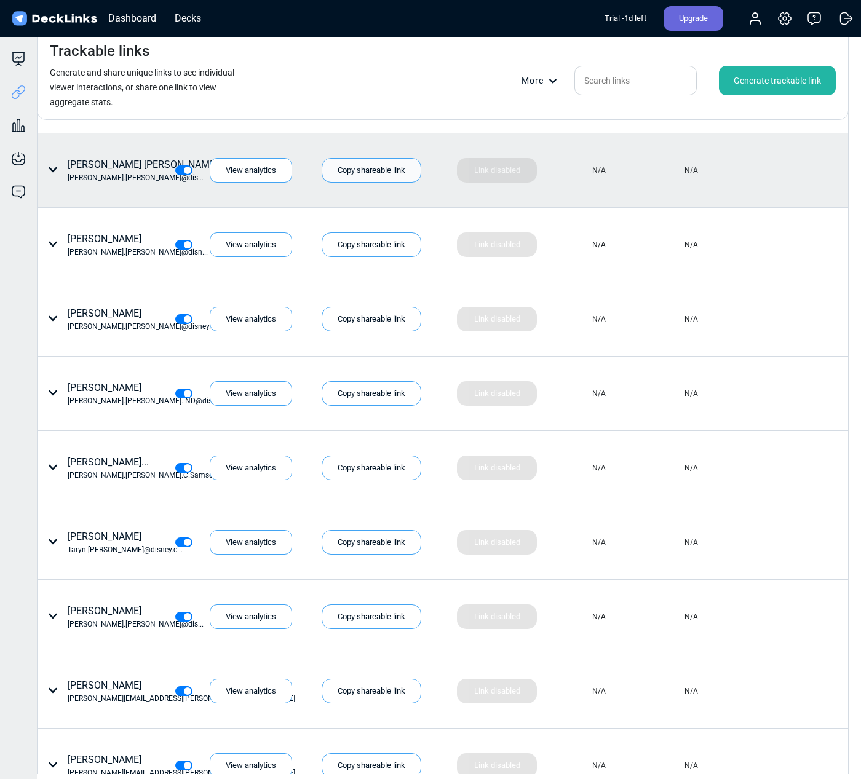
click at [390, 168] on div "Copy shareable link" at bounding box center [372, 170] width 100 height 25
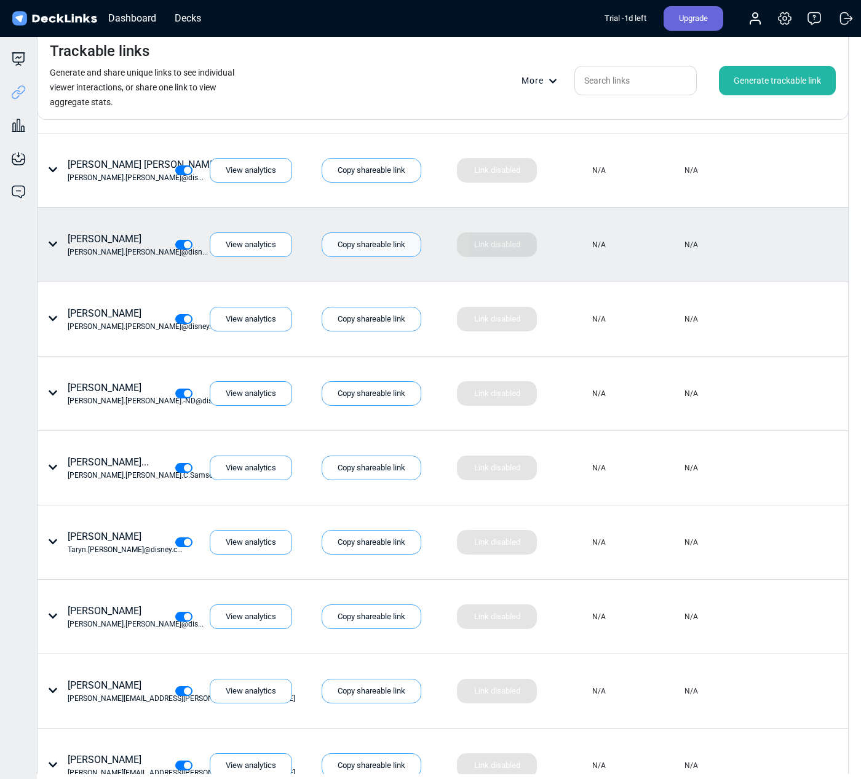
click at [360, 242] on div "Copy shareable link" at bounding box center [372, 244] width 100 height 25
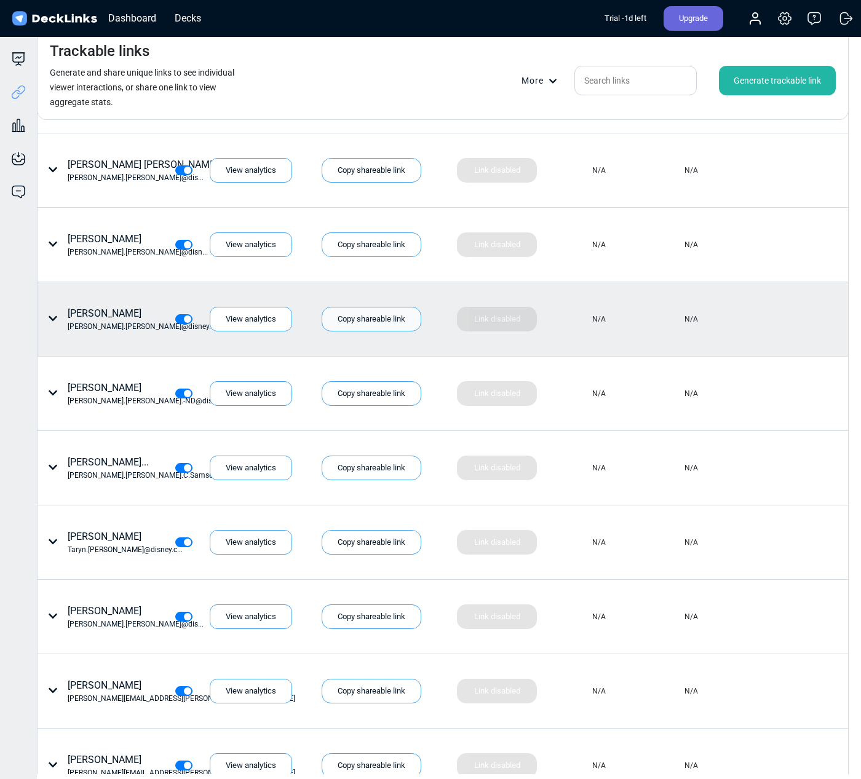
click at [369, 320] on div "Copy shareable link" at bounding box center [372, 319] width 100 height 25
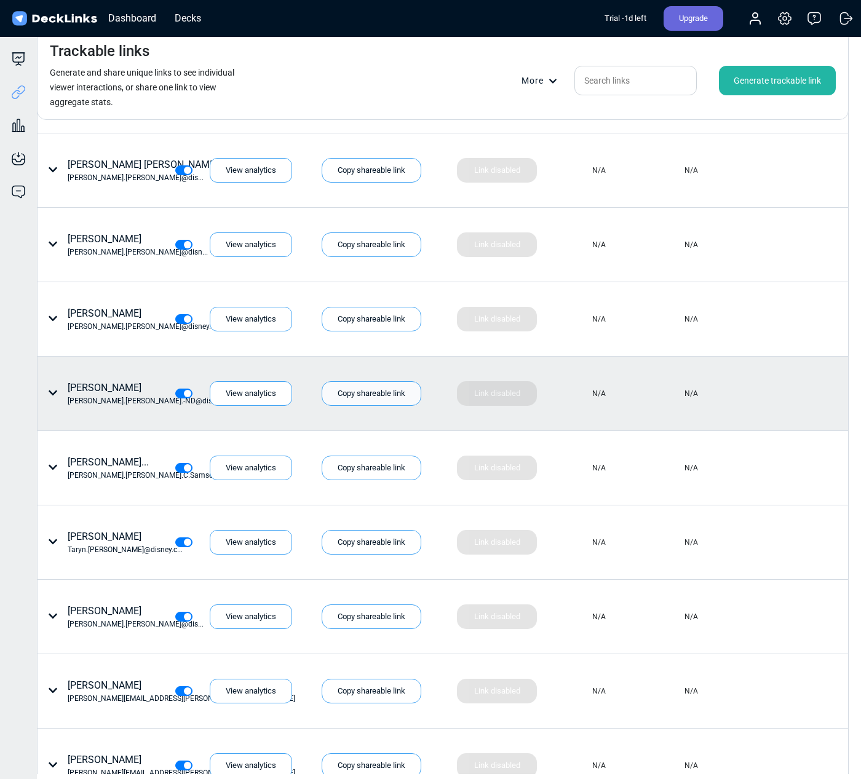
click at [367, 392] on div "Copy shareable link" at bounding box center [372, 393] width 100 height 25
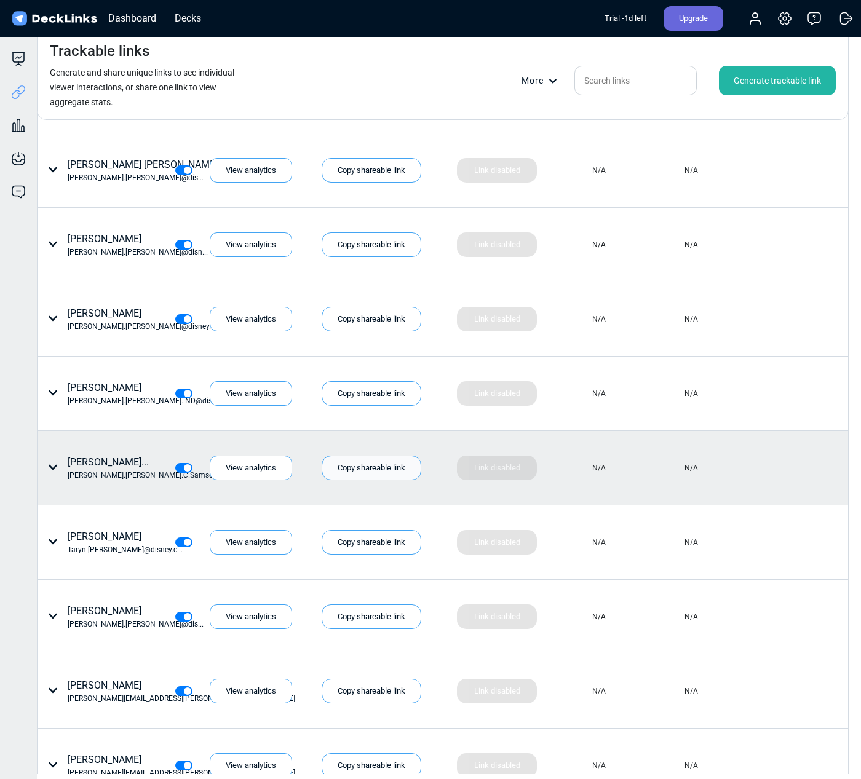
click at [370, 464] on div "Copy shareable link" at bounding box center [372, 468] width 100 height 25
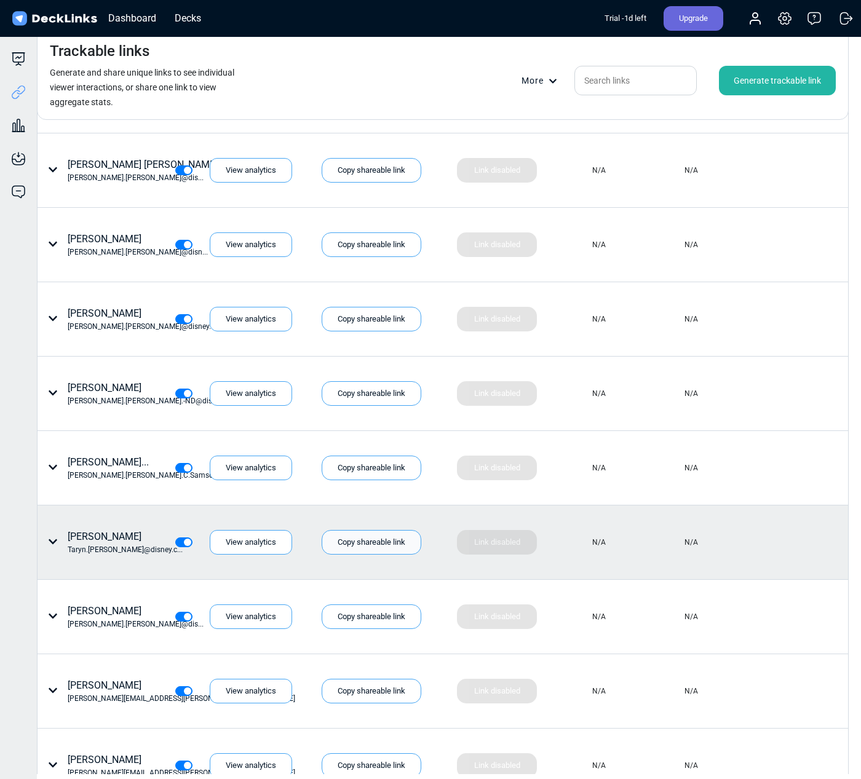
click at [366, 542] on div "Copy shareable link" at bounding box center [372, 542] width 100 height 25
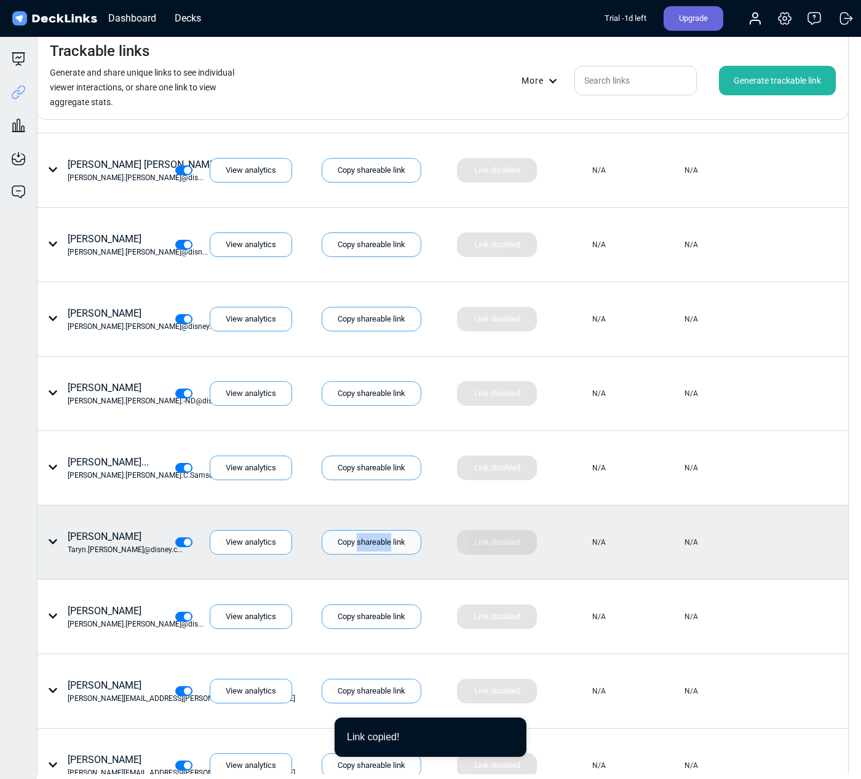
click at [381, 540] on div "Copy shareable link" at bounding box center [372, 542] width 100 height 25
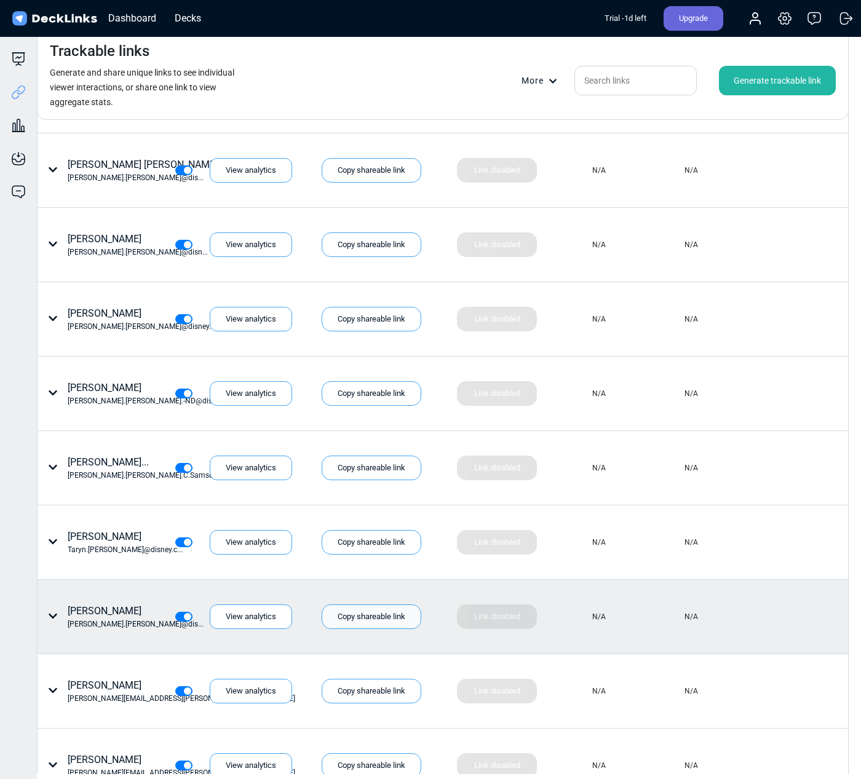
click at [380, 612] on div "Copy shareable link" at bounding box center [372, 616] width 100 height 25
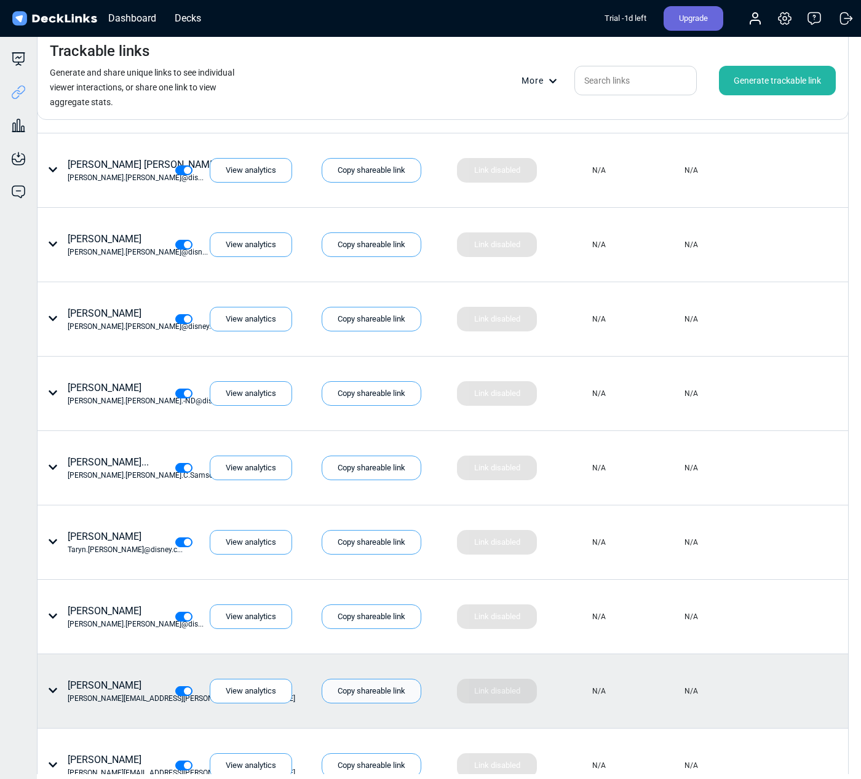
click at [358, 691] on div "Copy shareable link" at bounding box center [372, 691] width 100 height 25
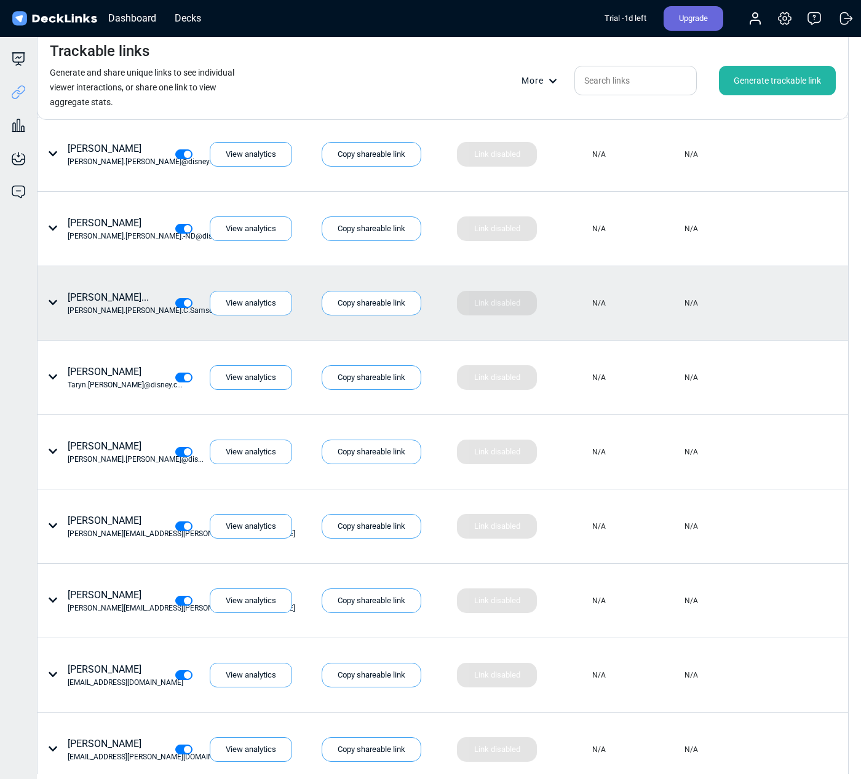
scroll to position [2741, 0]
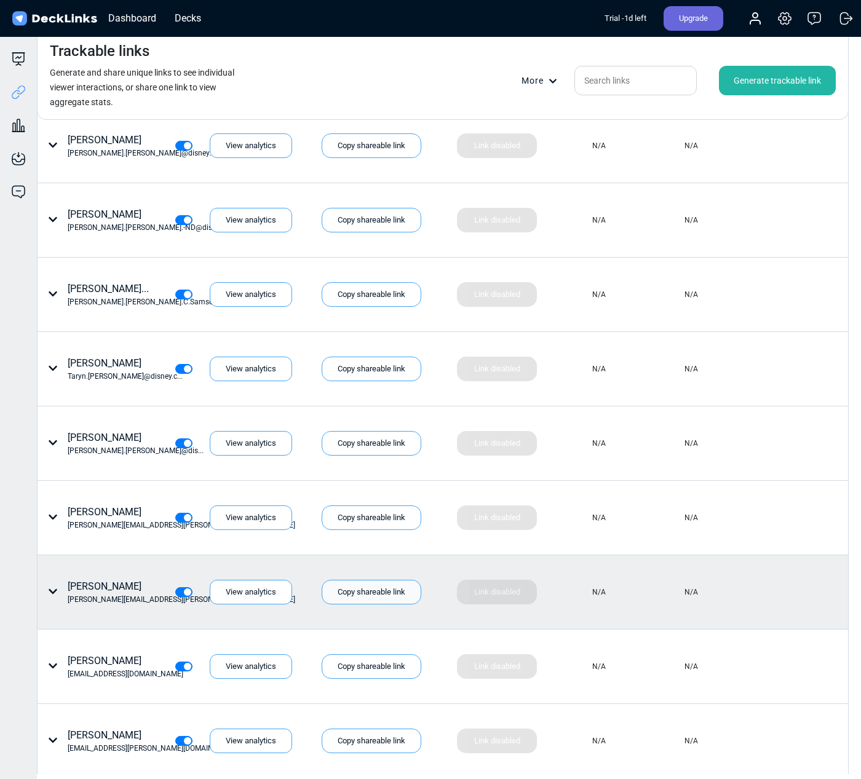
click at [363, 596] on div "Copy shareable link" at bounding box center [372, 592] width 100 height 25
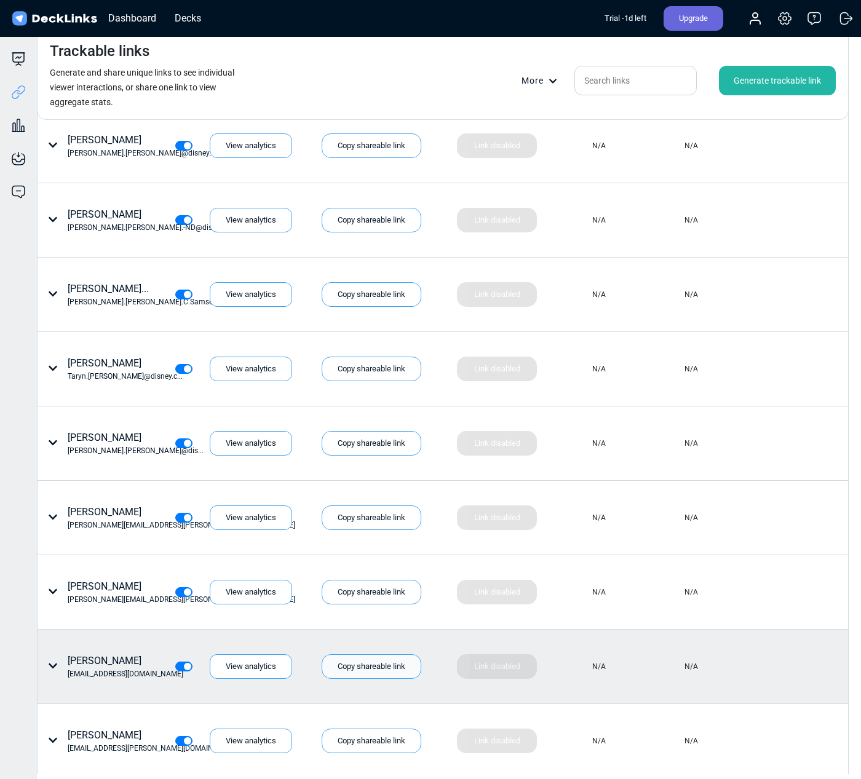
click at [382, 666] on div "Copy shareable link" at bounding box center [372, 666] width 100 height 25
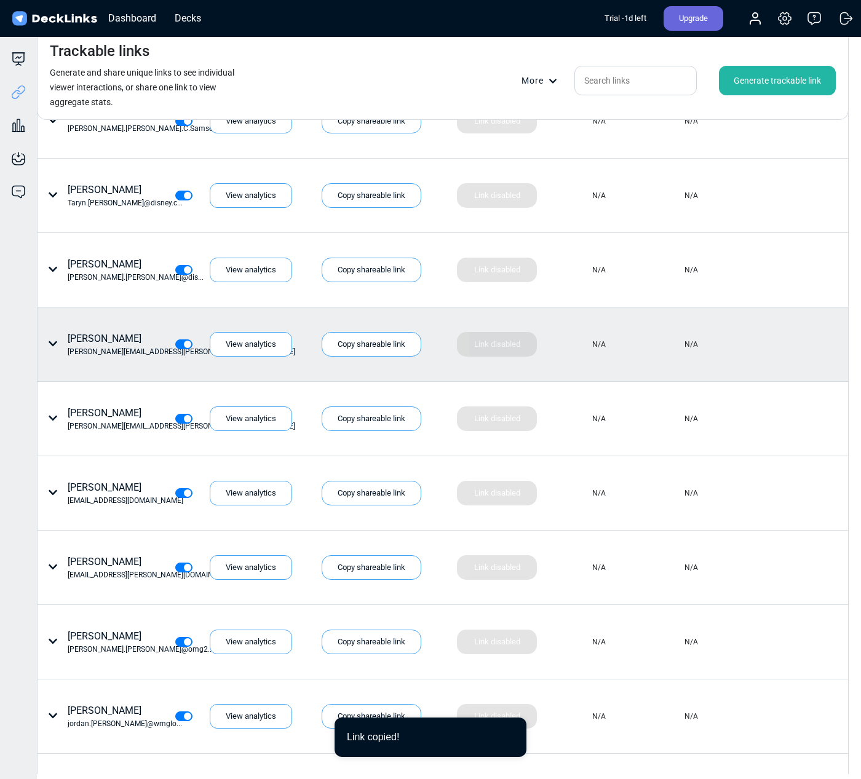
scroll to position [2918, 0]
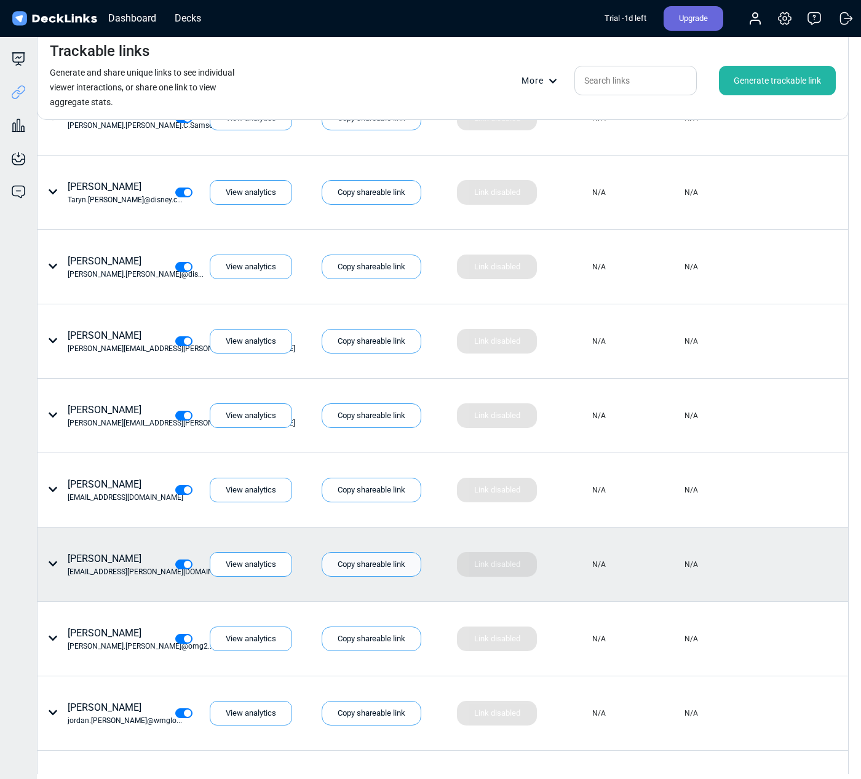
click at [381, 568] on div "Copy shareable link" at bounding box center [372, 564] width 100 height 25
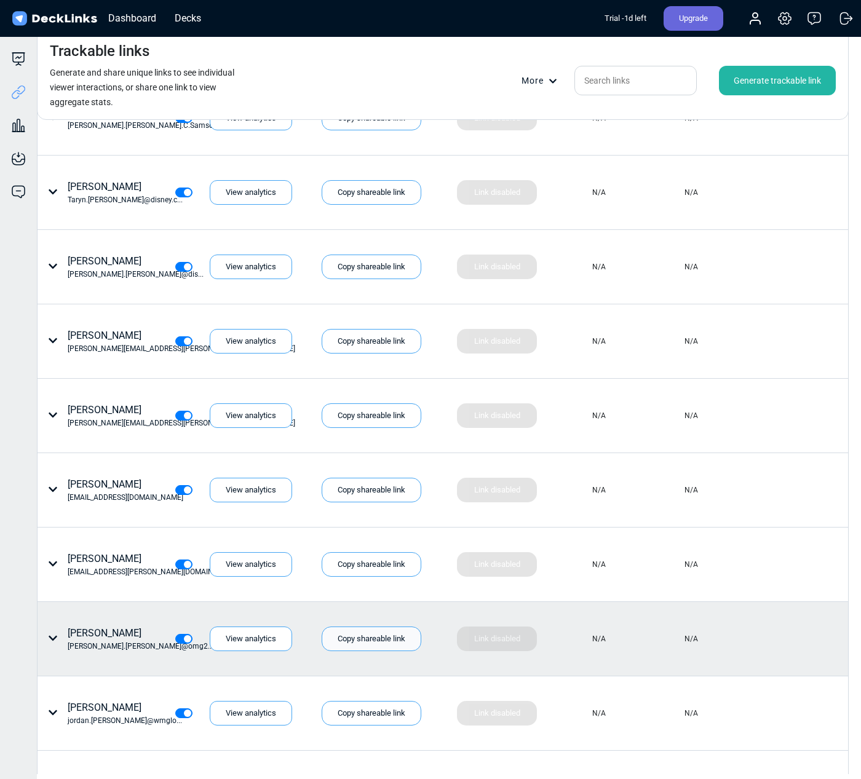
click at [360, 638] on div "Copy shareable link" at bounding box center [372, 638] width 100 height 25
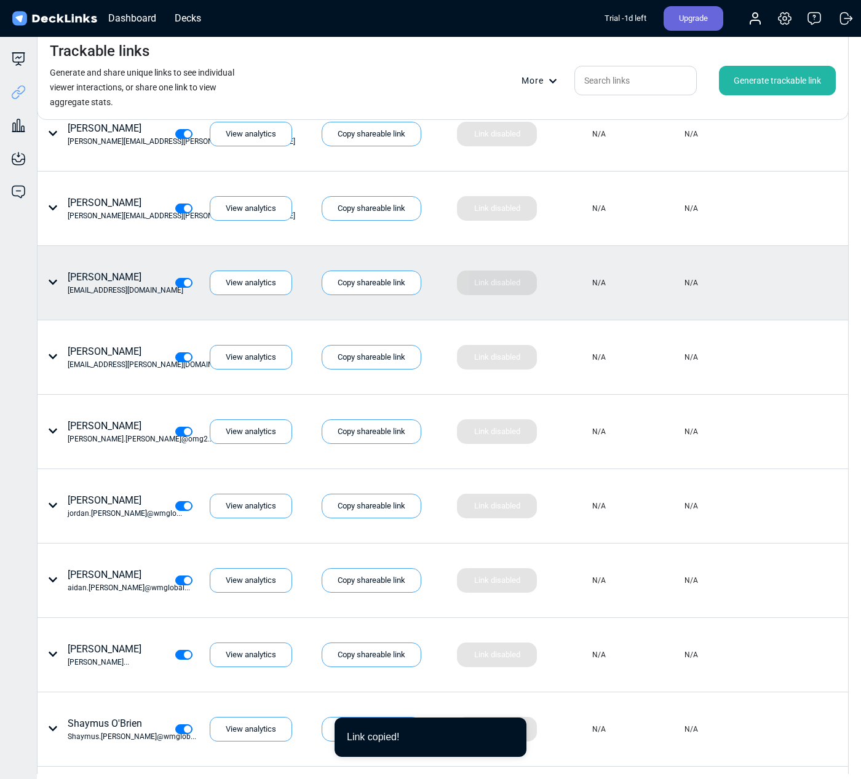
scroll to position [3135, 0]
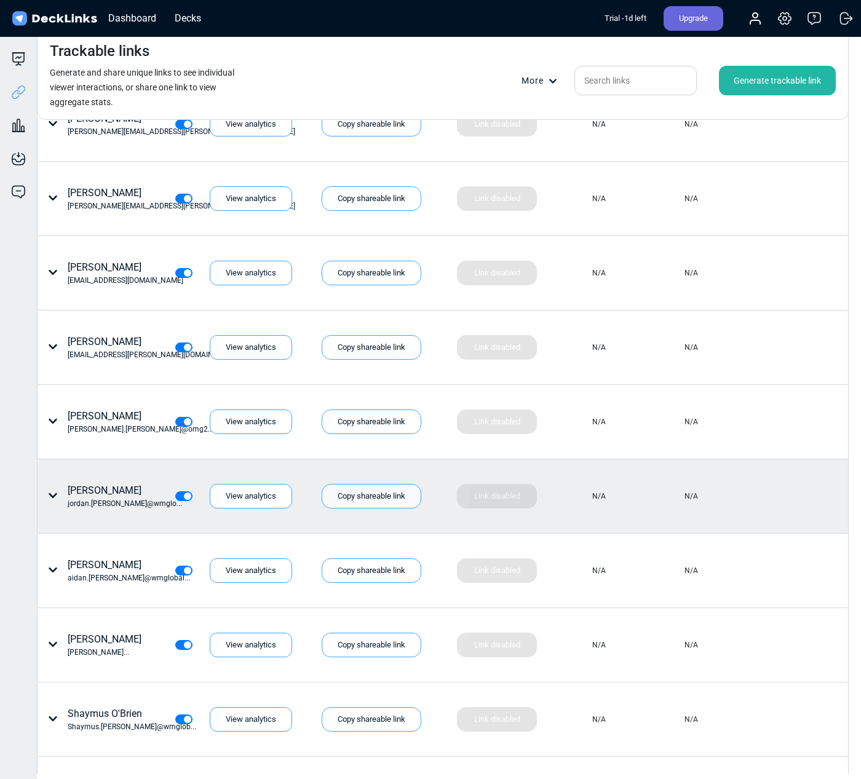
click at [379, 497] on div "Copy shareable link" at bounding box center [372, 496] width 100 height 25
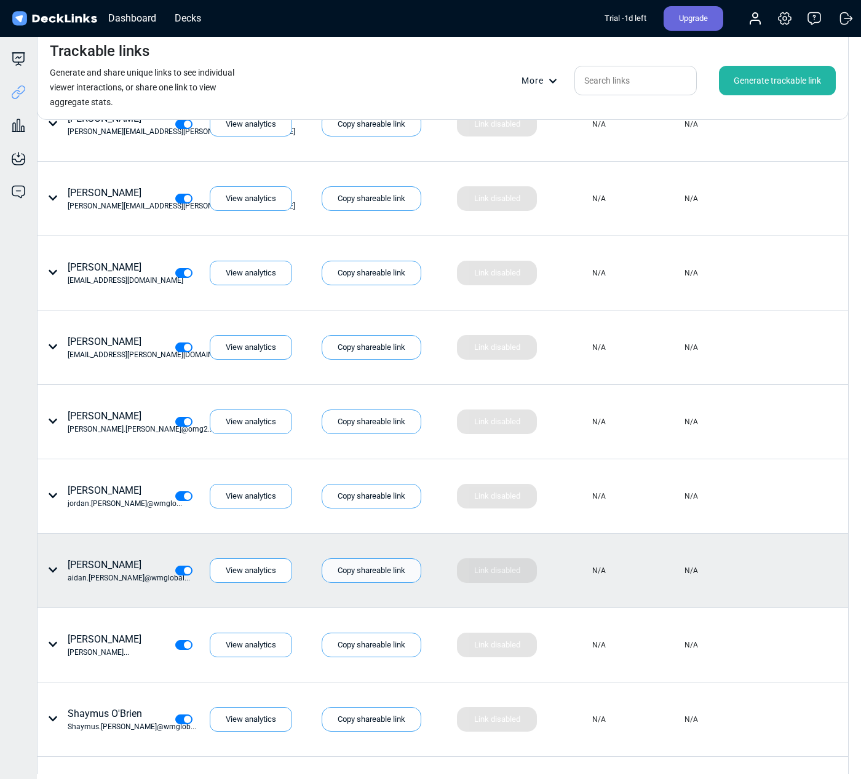
click at [393, 570] on div "Copy shareable link" at bounding box center [372, 570] width 100 height 25
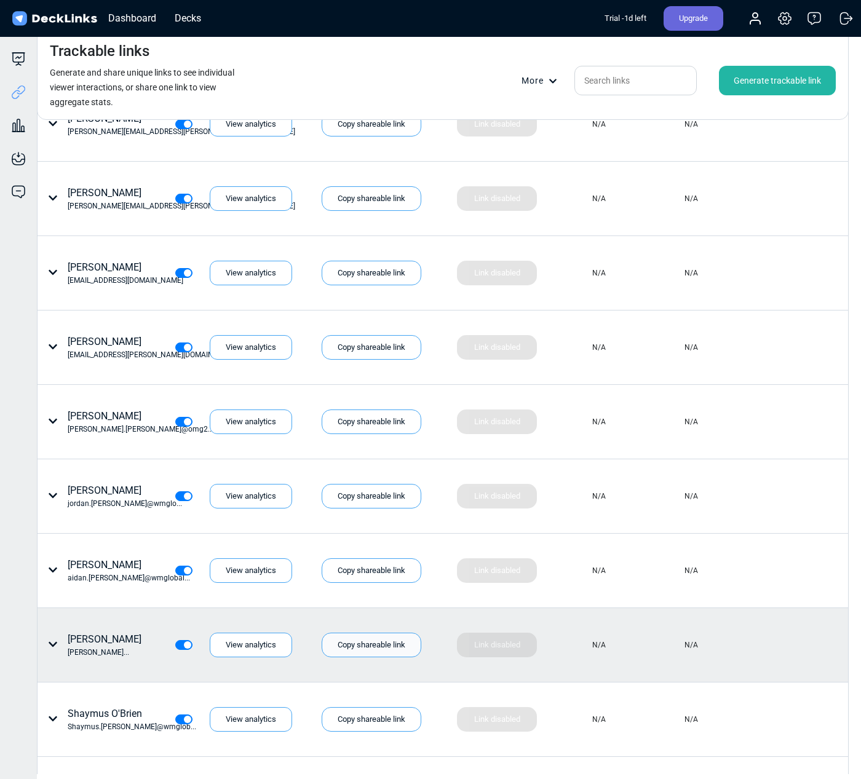
click at [363, 647] on div "Copy shareable link" at bounding box center [372, 645] width 100 height 25
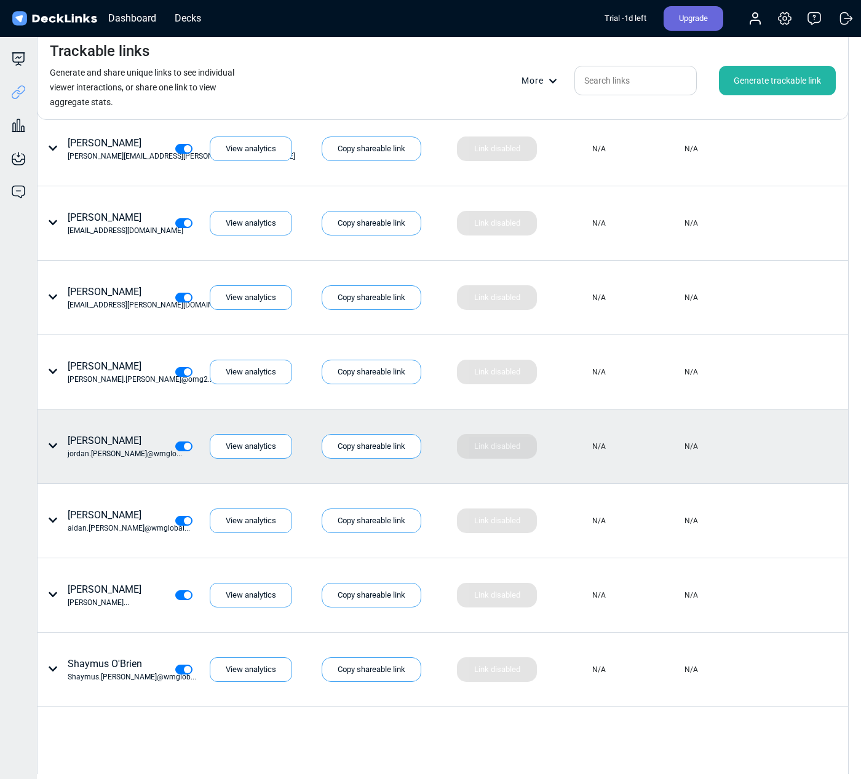
scroll to position [3203, 0]
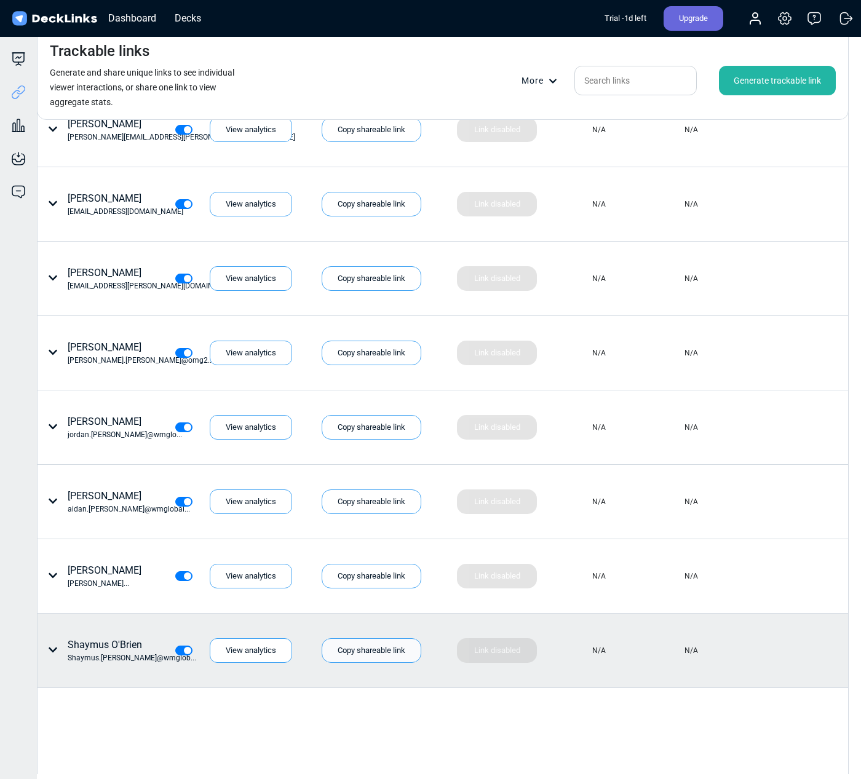
click at [373, 652] on div "Copy shareable link" at bounding box center [372, 650] width 100 height 25
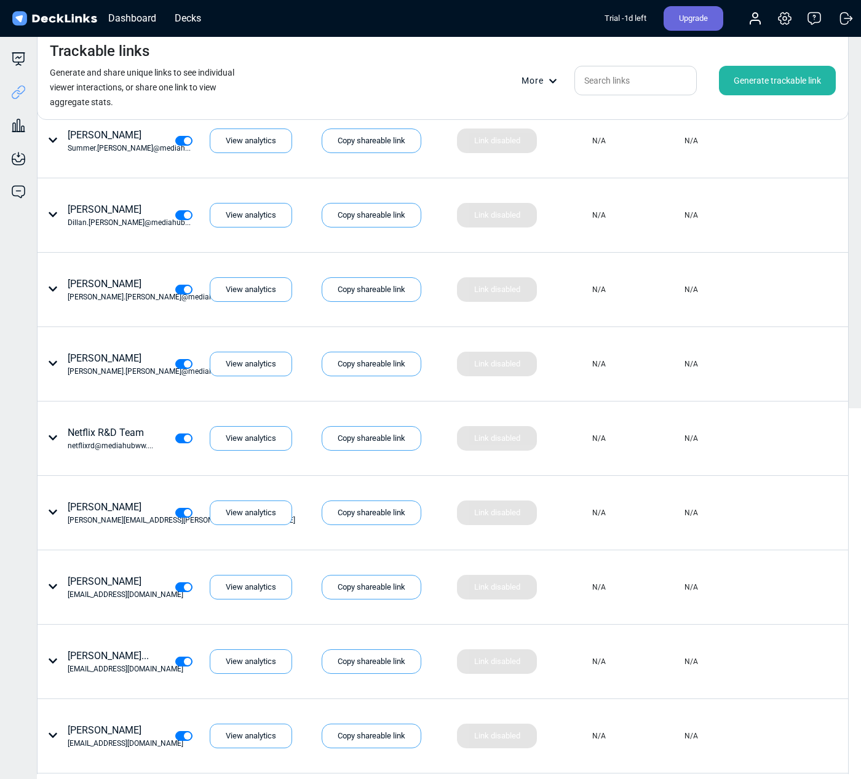
scroll to position [0, 0]
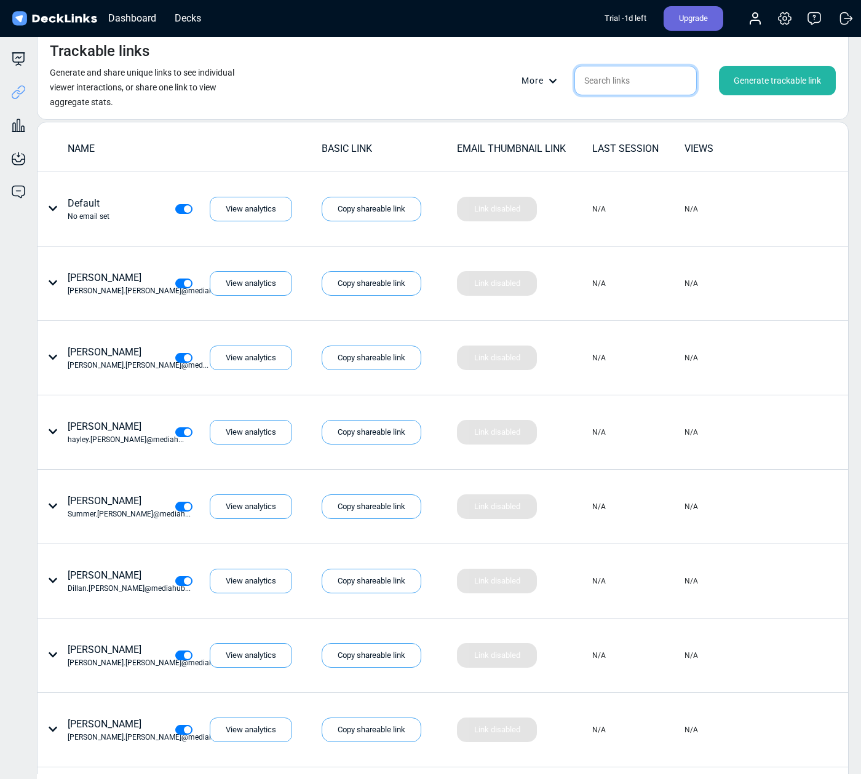
click at [616, 81] on input "text" at bounding box center [635, 81] width 122 height 30
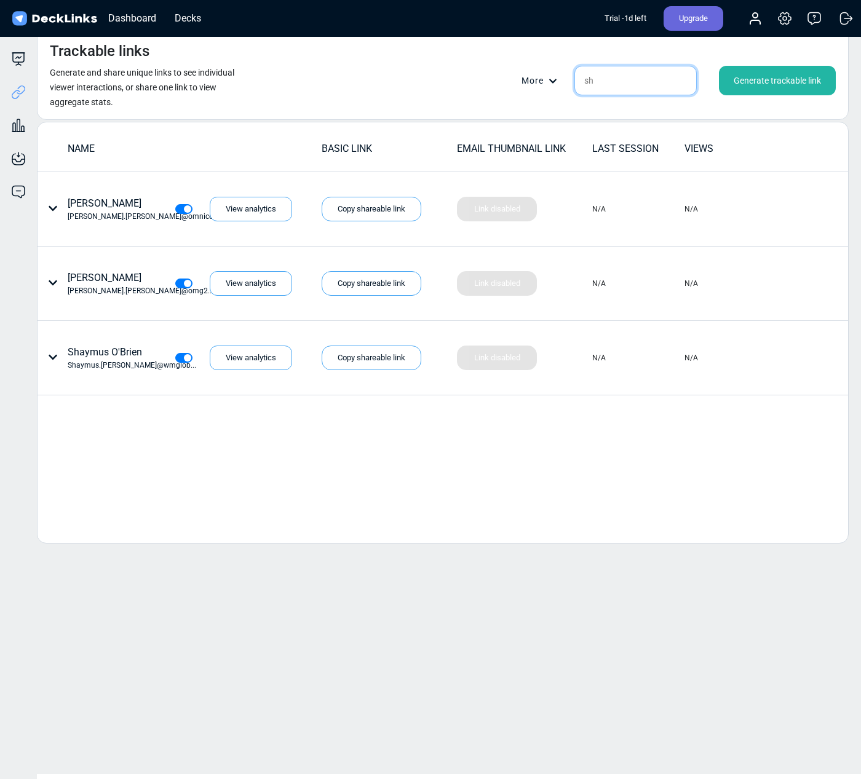
type input "s"
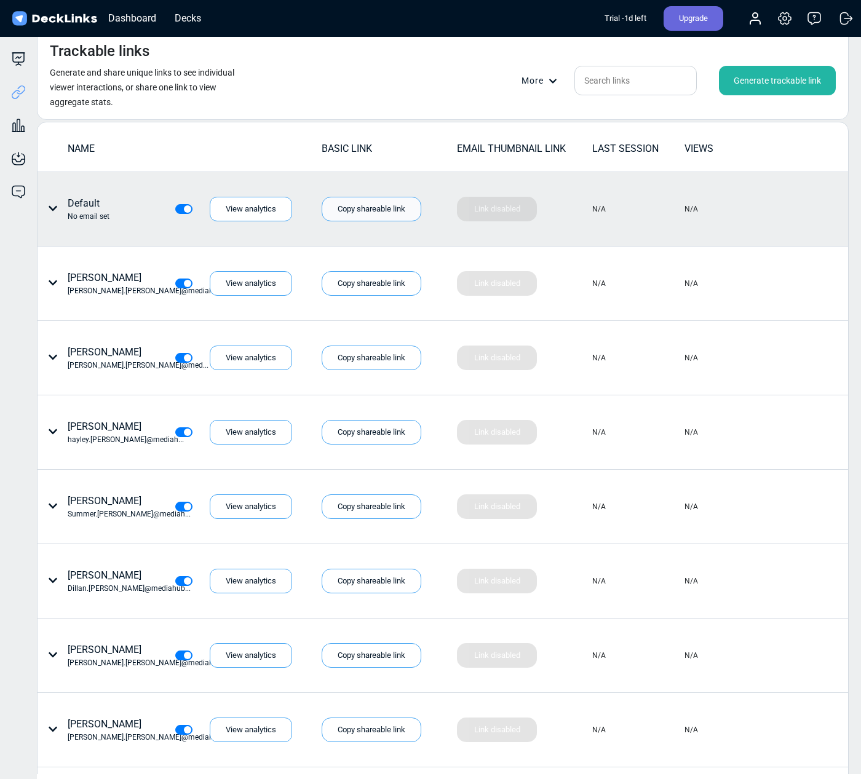
click at [395, 211] on div "Copy shareable link" at bounding box center [372, 209] width 100 height 25
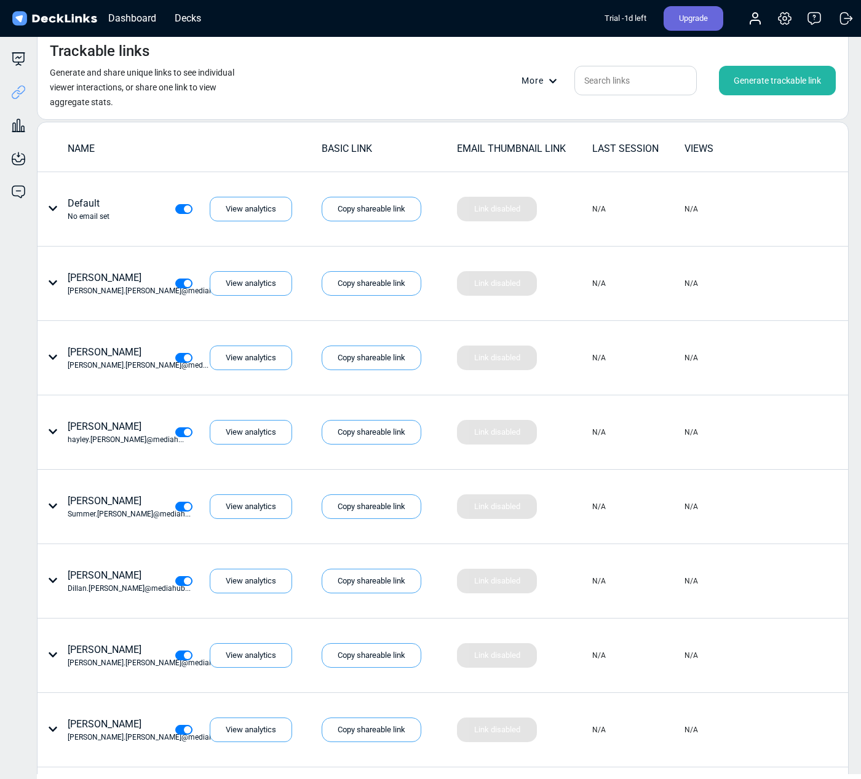
click at [797, 76] on div "Generate trackable link" at bounding box center [777, 81] width 117 height 30
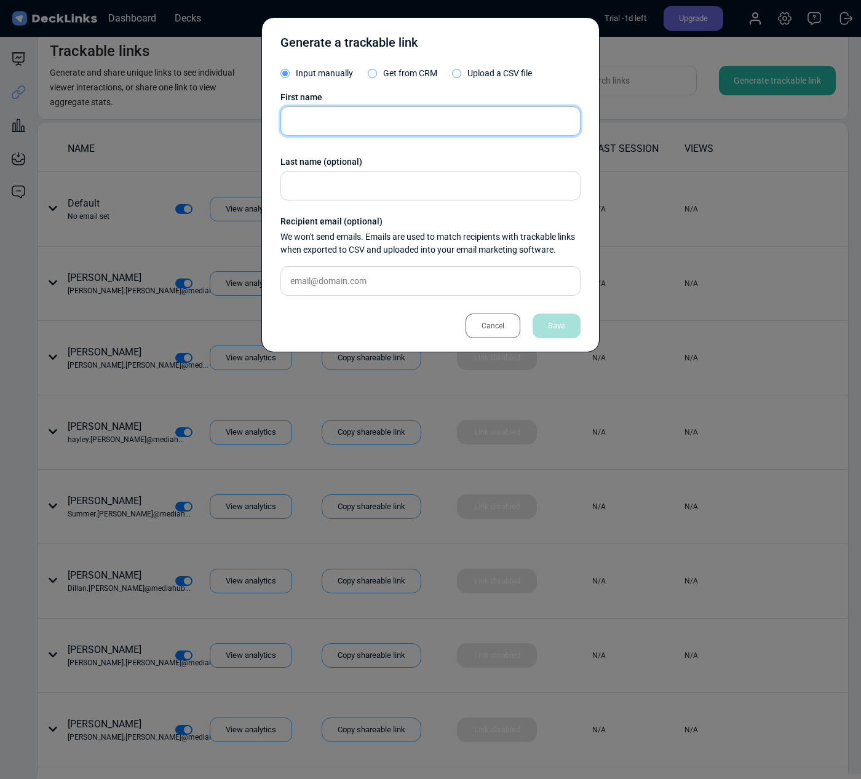
click at [321, 119] on input "text" at bounding box center [430, 121] width 300 height 30
type input "Charlie"
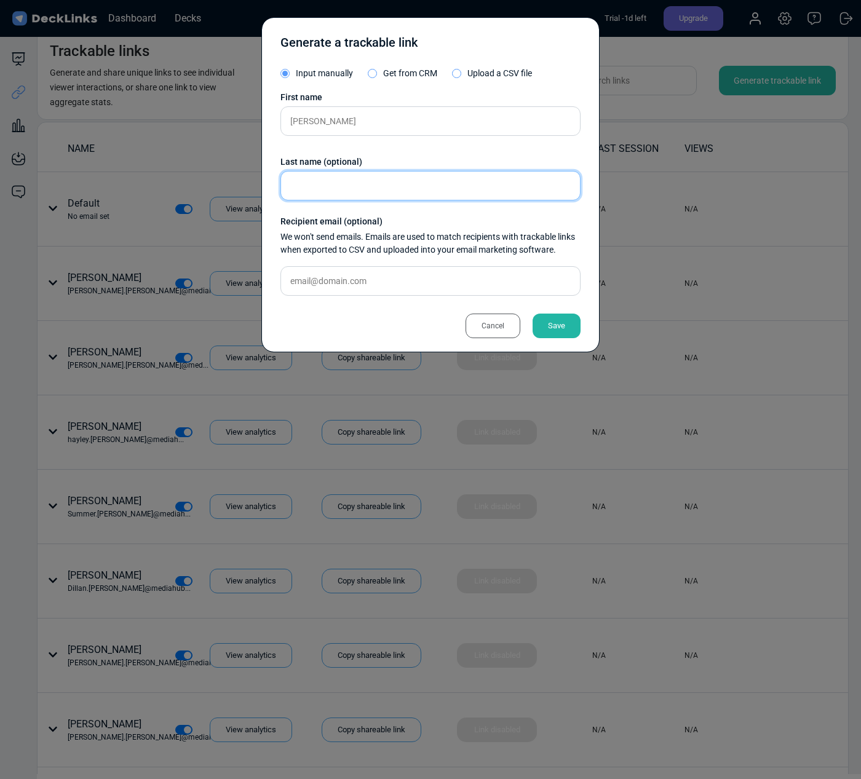
click at [362, 182] on input "text" at bounding box center [430, 186] width 300 height 30
type input "Shulman"
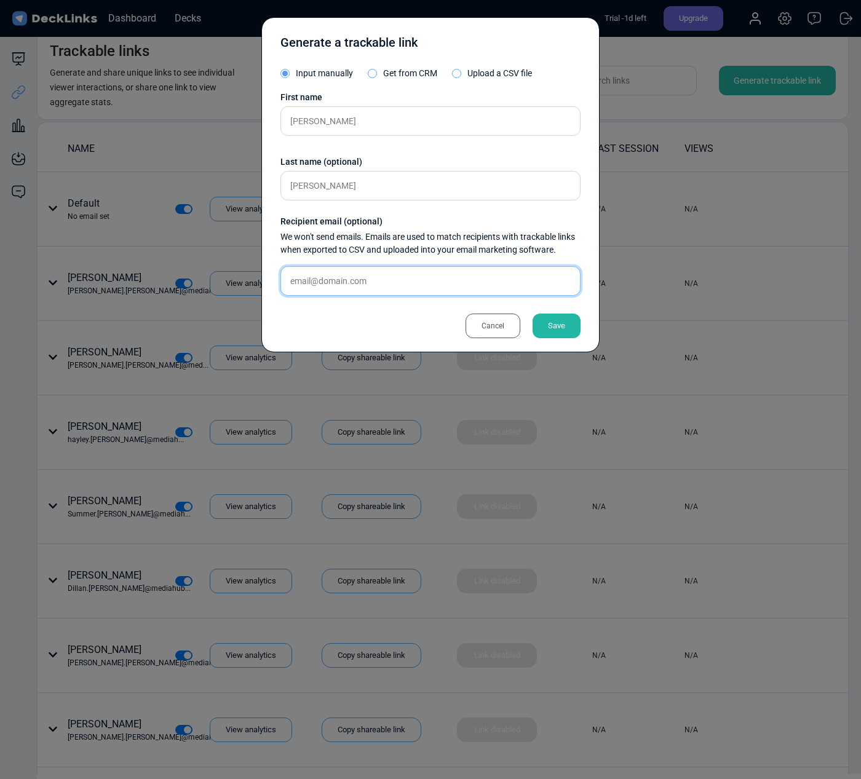
click at [363, 286] on input "text" at bounding box center [430, 281] width 300 height 30
click at [341, 283] on input "text" at bounding box center [430, 281] width 300 height 30
paste input "charlie.shulman@omnicommediagroup.com"
type input "charlie.shulman@omnicommediagroup.com"
click at [547, 318] on div "Save" at bounding box center [556, 326] width 48 height 25
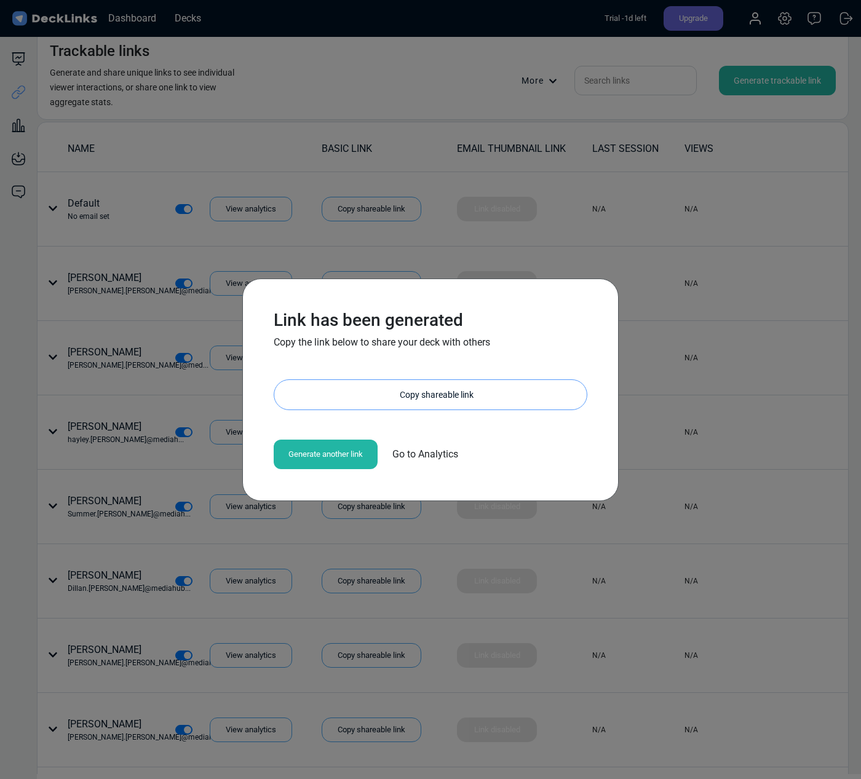
click at [398, 394] on div "Copy shareable link" at bounding box center [436, 395] width 300 height 30
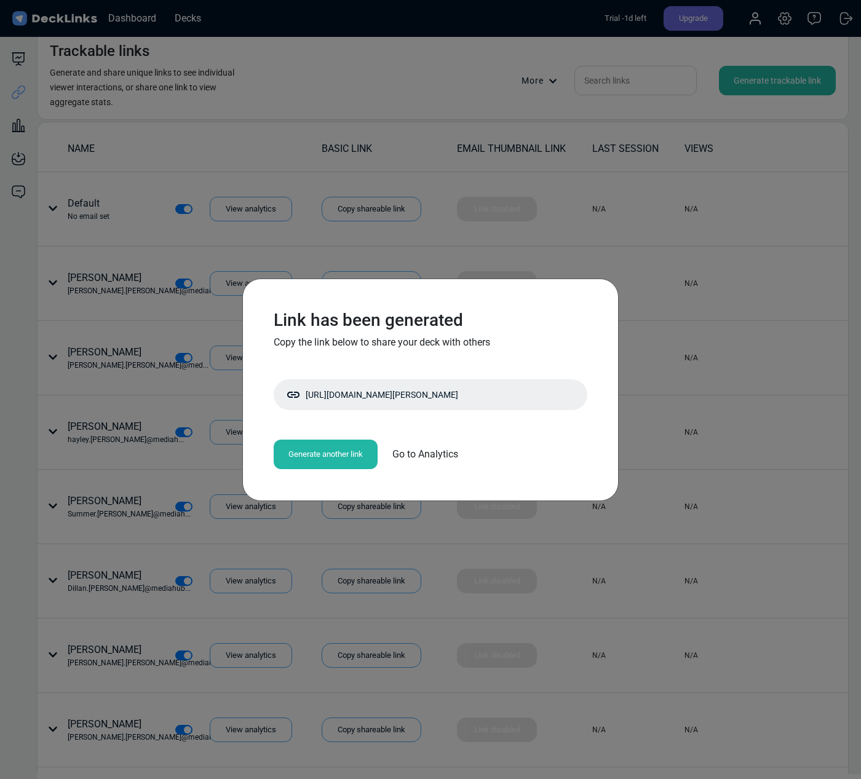
click at [439, 457] on span "Go to Analytics" at bounding box center [425, 454] width 66 height 15
